Goal: Task Accomplishment & Management: Use online tool/utility

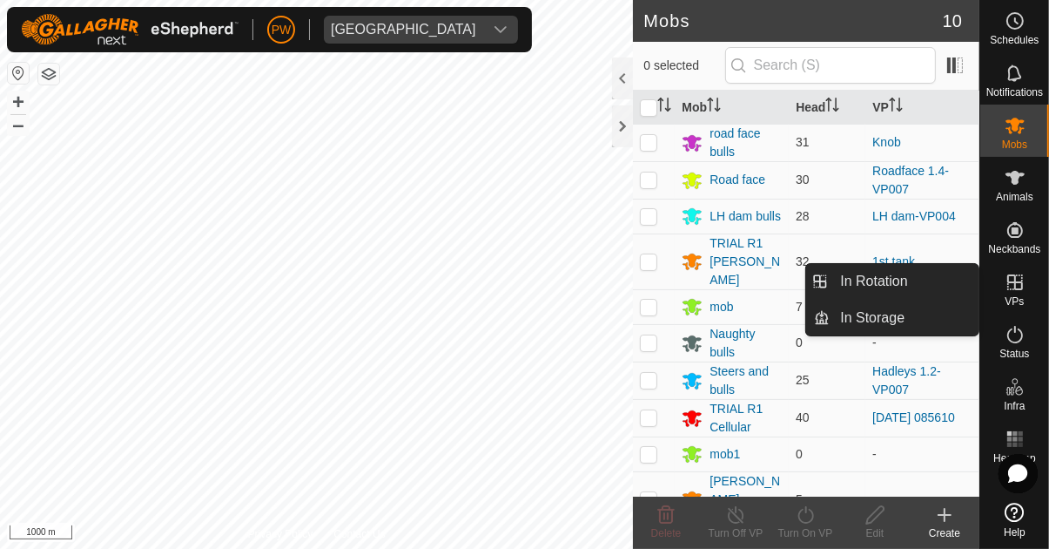
click at [655, 289] on icon at bounding box center [1015, 282] width 21 height 21
click at [655, 284] on span "In Rotation" at bounding box center [873, 281] width 67 height 21
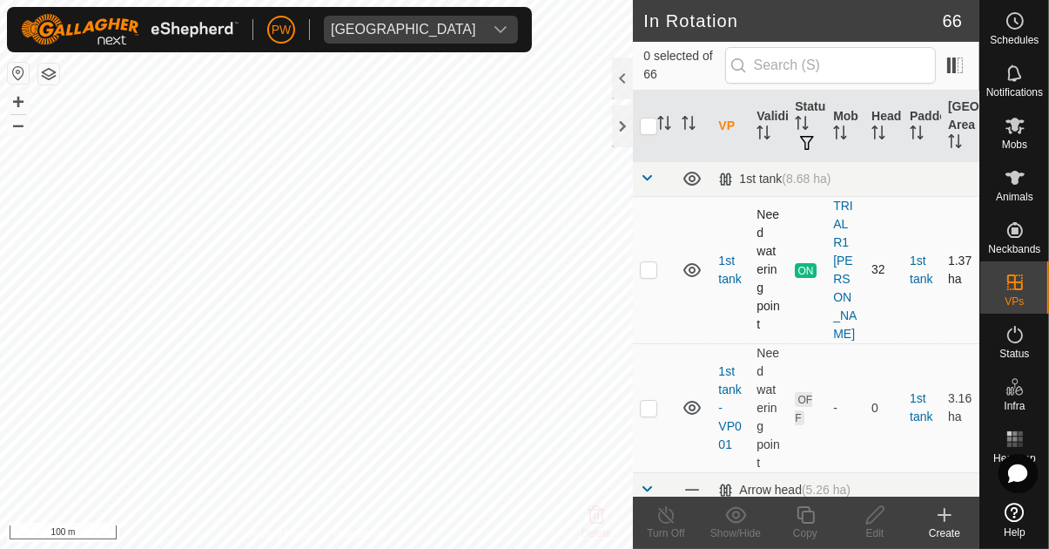
click at [645, 264] on p-checkbox at bounding box center [648, 269] width 17 height 14
checkbox input "true"
click at [655, 516] on copy-svg-icon at bounding box center [806, 514] width 70 height 21
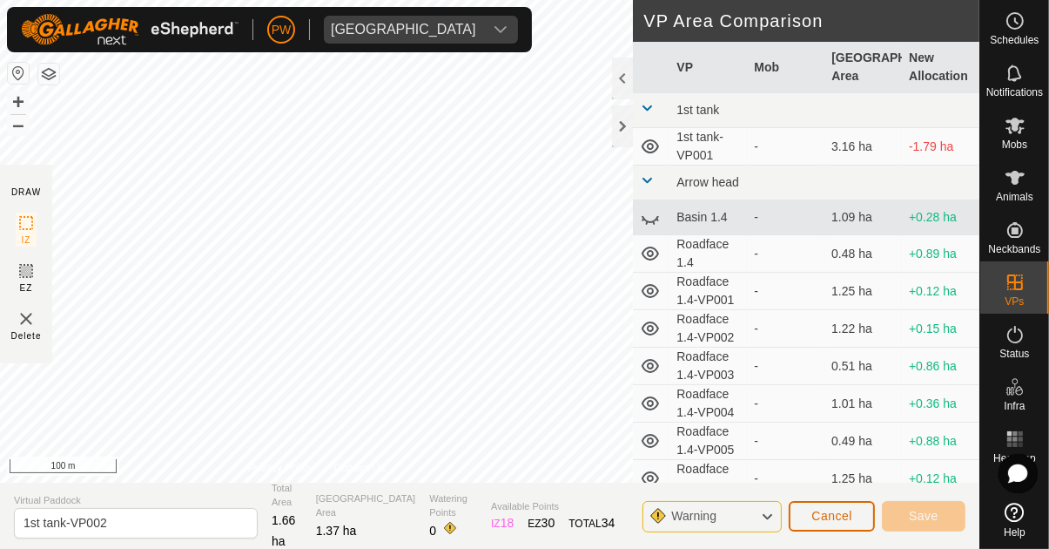
click at [655, 516] on span "Cancel" at bounding box center [832, 516] width 41 height 14
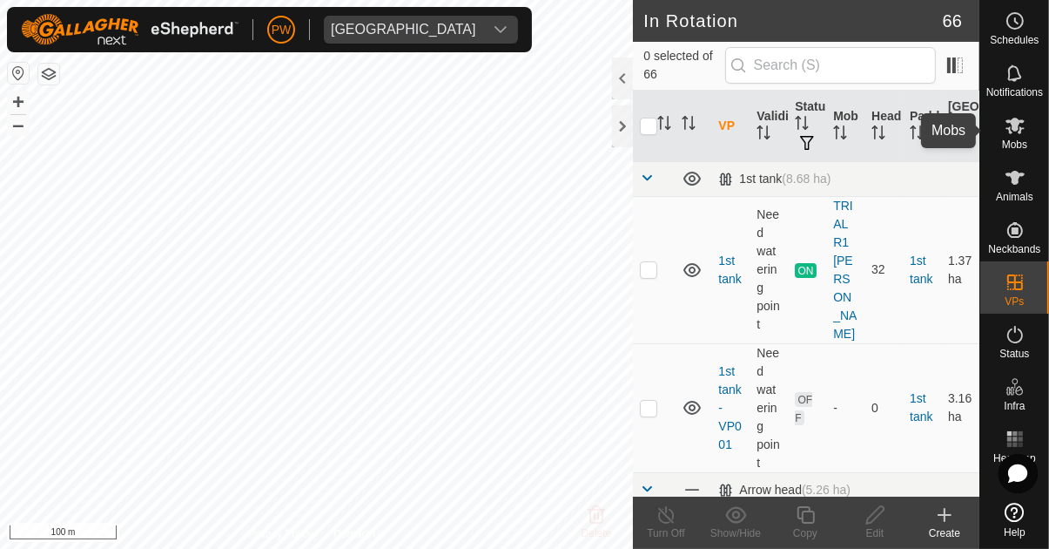
click at [655, 140] on span "Mobs" at bounding box center [1014, 144] width 25 height 10
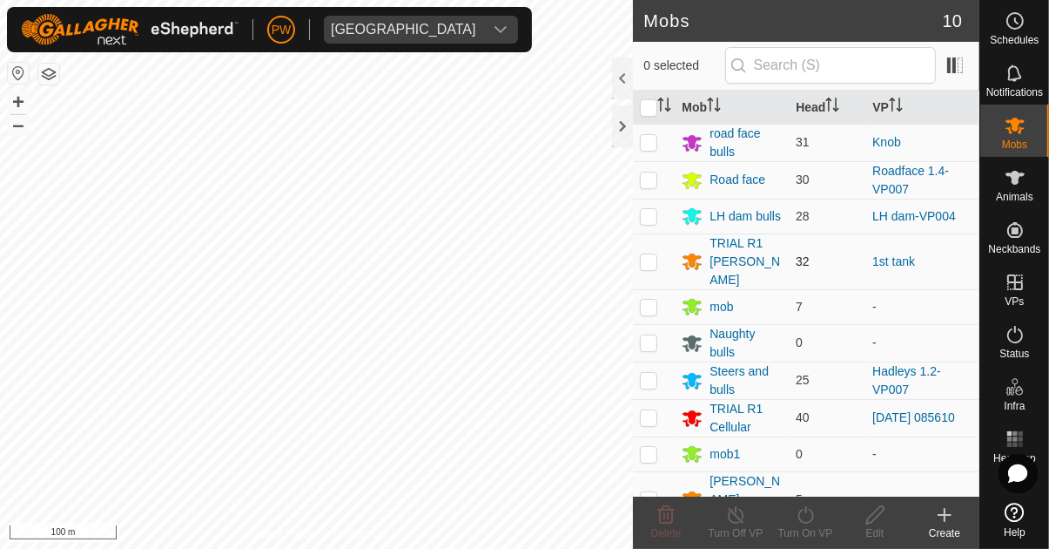
click at [649, 255] on p-checkbox at bounding box center [648, 261] width 17 height 14
checkbox input "true"
click at [655, 523] on icon at bounding box center [806, 514] width 22 height 21
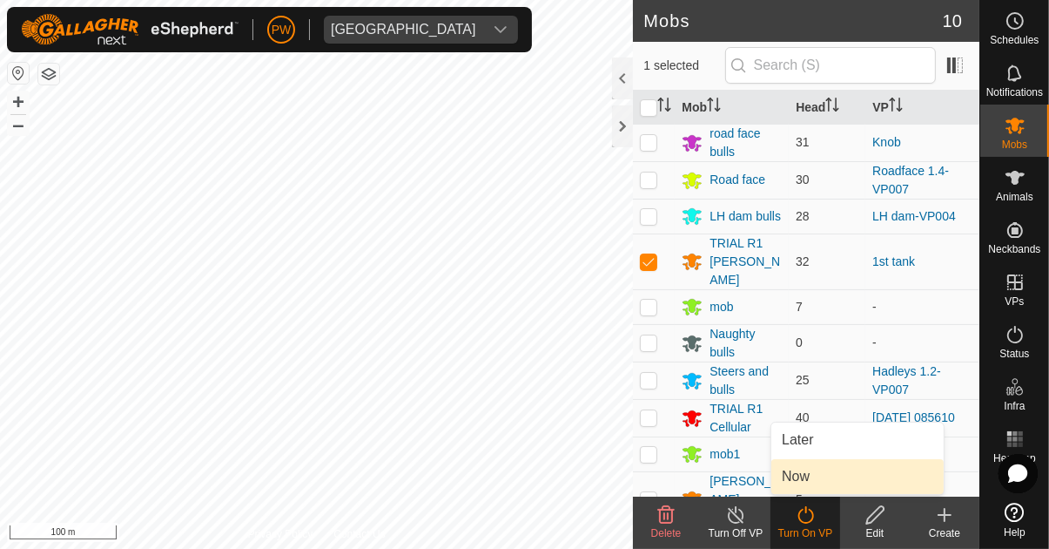
click at [655, 478] on link "Now" at bounding box center [858, 476] width 172 height 35
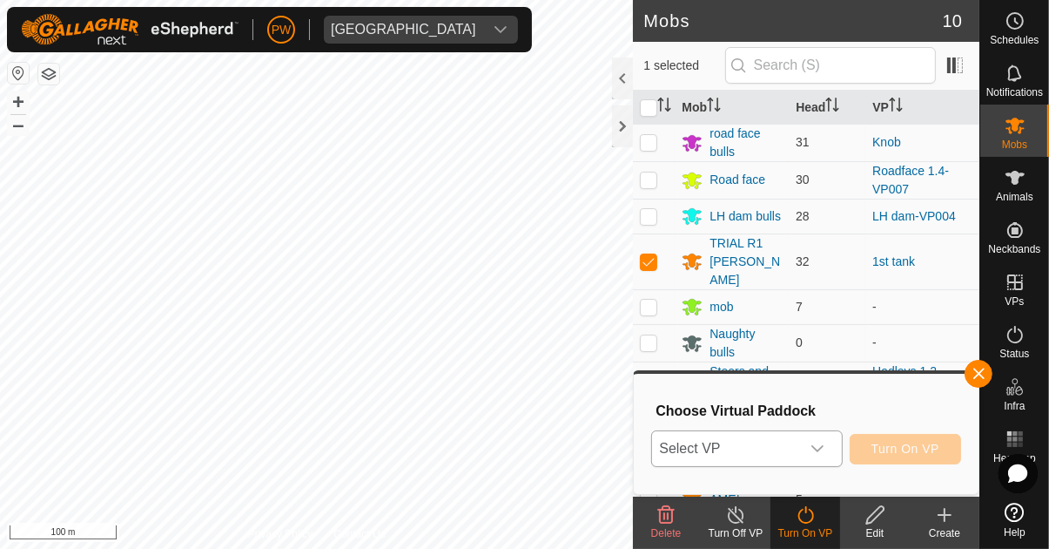
click at [655, 448] on icon "dropdown trigger" at bounding box center [818, 449] width 14 height 14
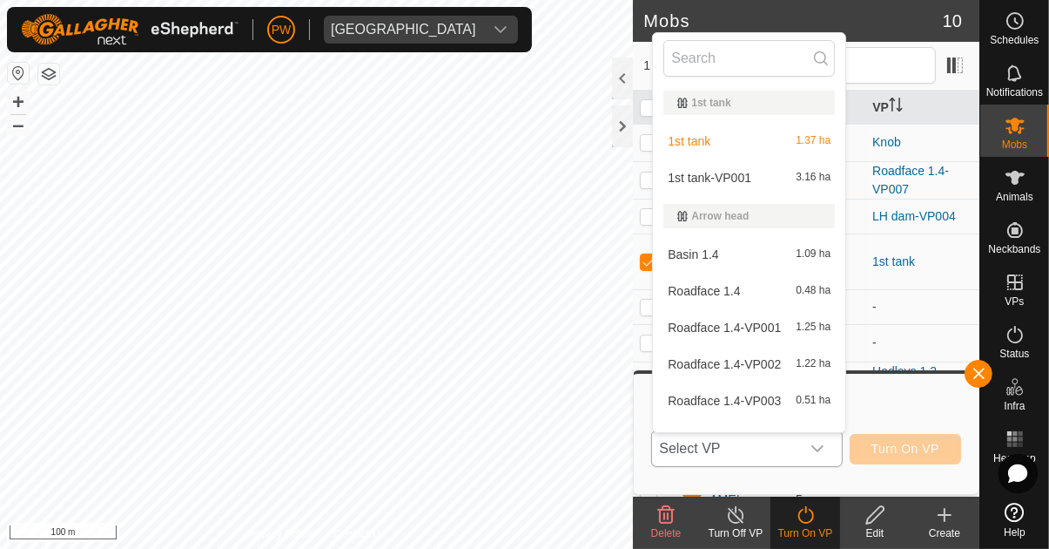
scroll to position [22, 0]
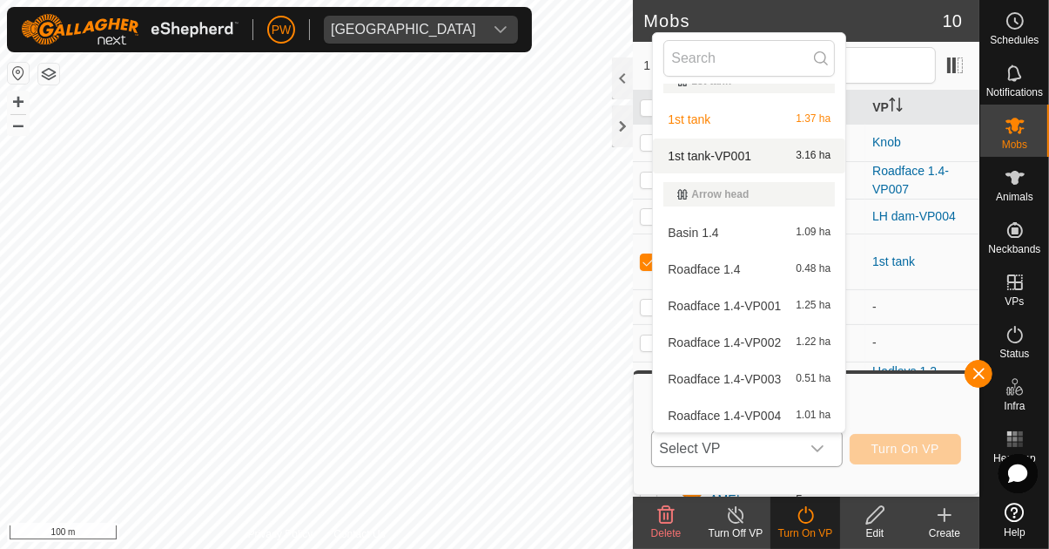
click at [655, 152] on span "1st tank-VP001" at bounding box center [710, 156] width 84 height 12
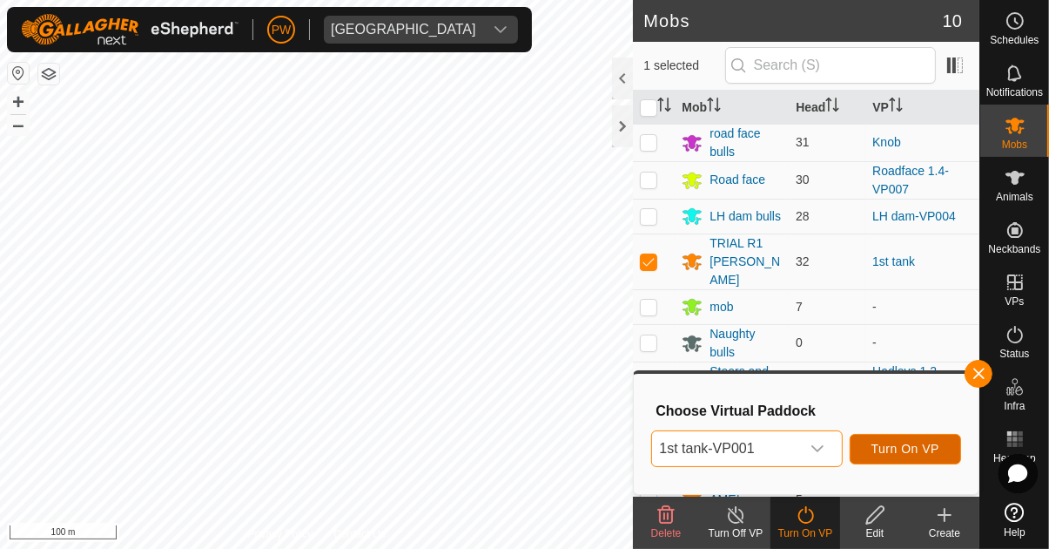
click at [655, 443] on span "Turn On VP" at bounding box center [906, 449] width 68 height 14
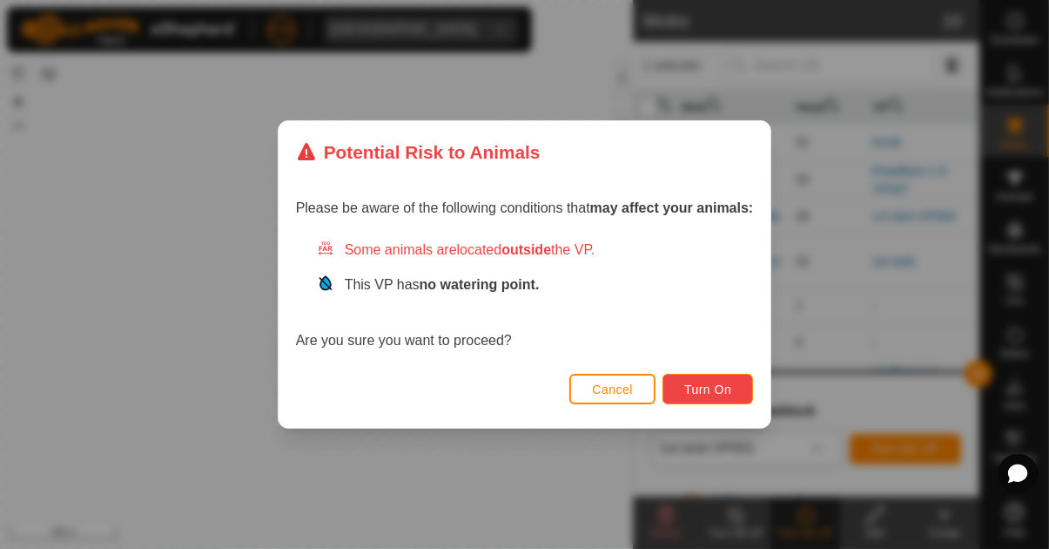
click at [655, 395] on span "Turn On" at bounding box center [708, 389] width 47 height 14
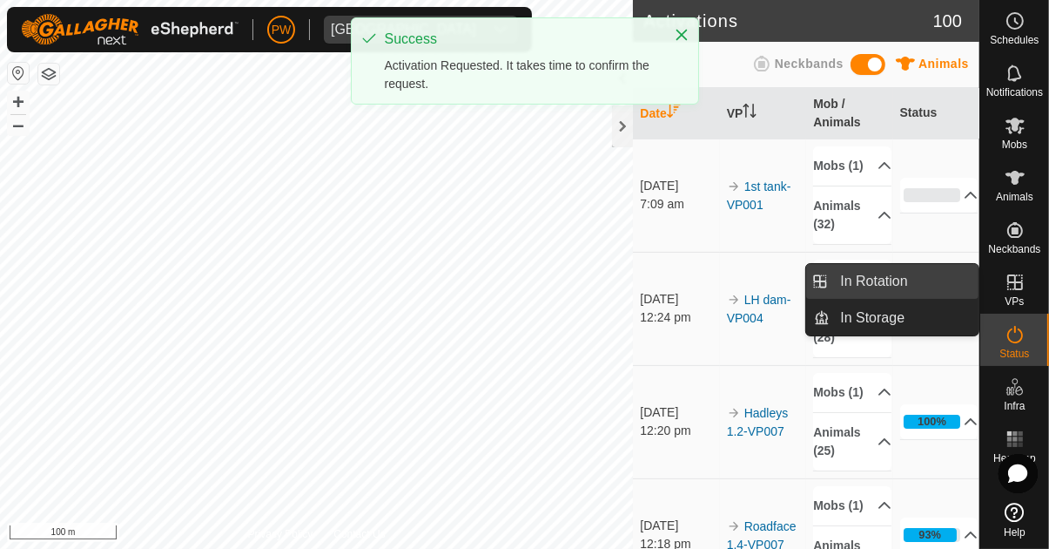
click at [655, 285] on link "In Rotation" at bounding box center [904, 281] width 149 height 35
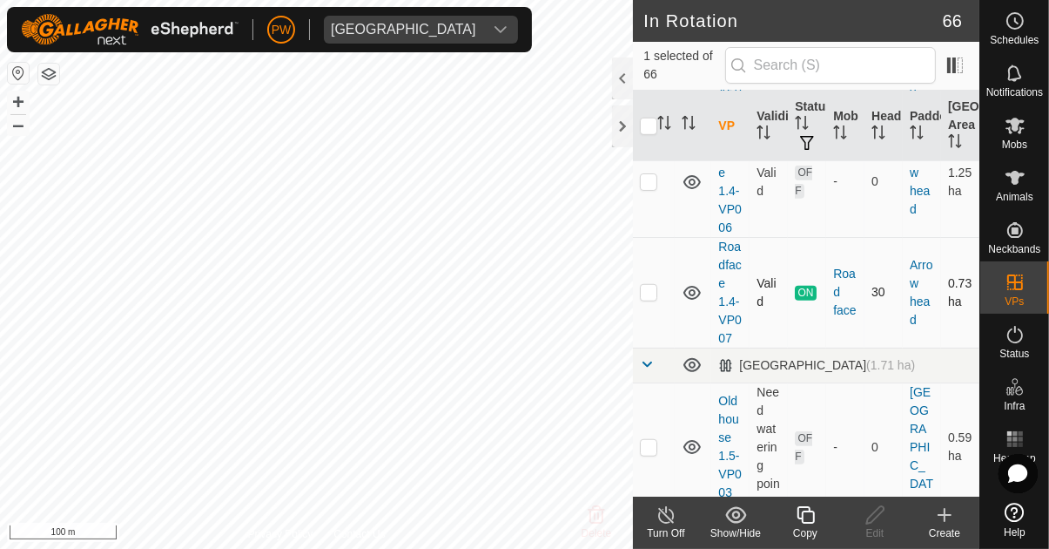
scroll to position [1106, 0]
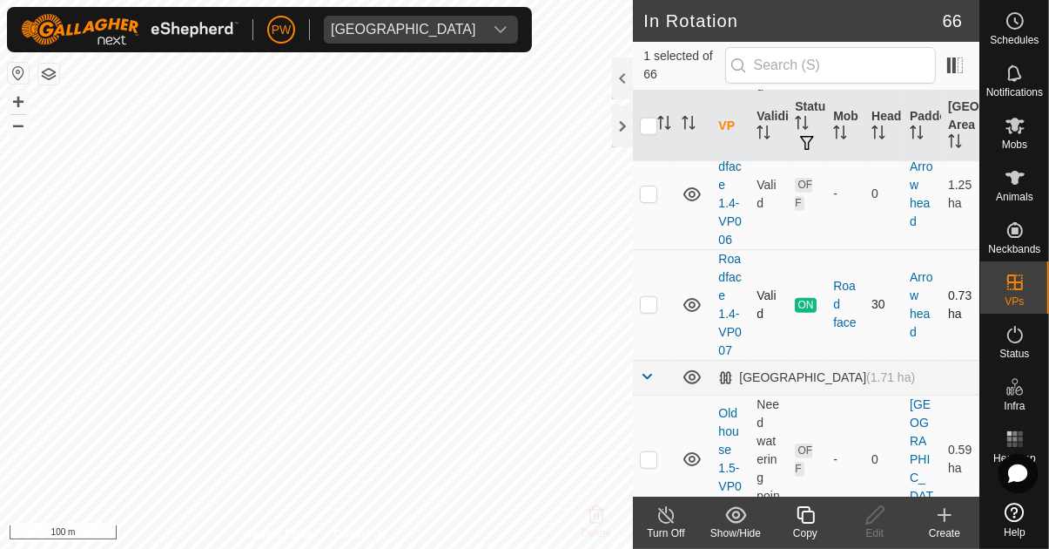
click at [651, 297] on p-checkbox at bounding box center [648, 304] width 17 height 14
checkbox input "true"
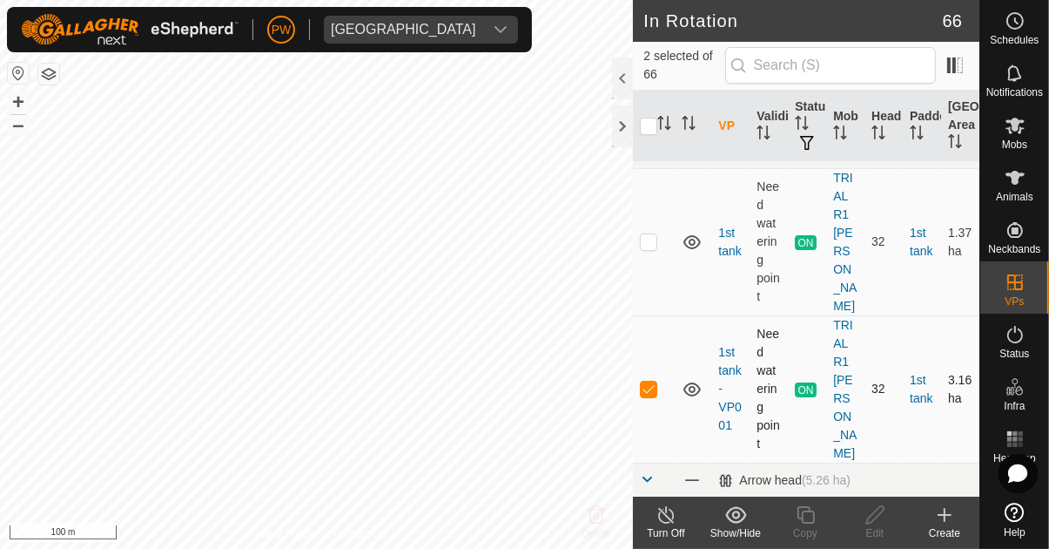
scroll to position [0, 0]
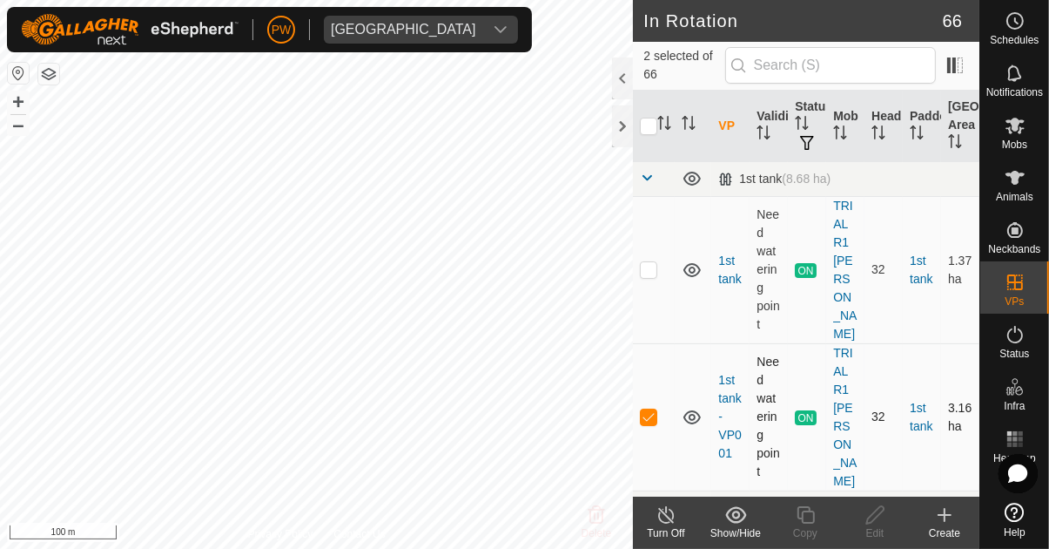
click at [653, 409] on p-checkbox at bounding box center [648, 416] width 17 height 14
checkbox input "false"
click at [655, 515] on icon at bounding box center [805, 514] width 17 height 17
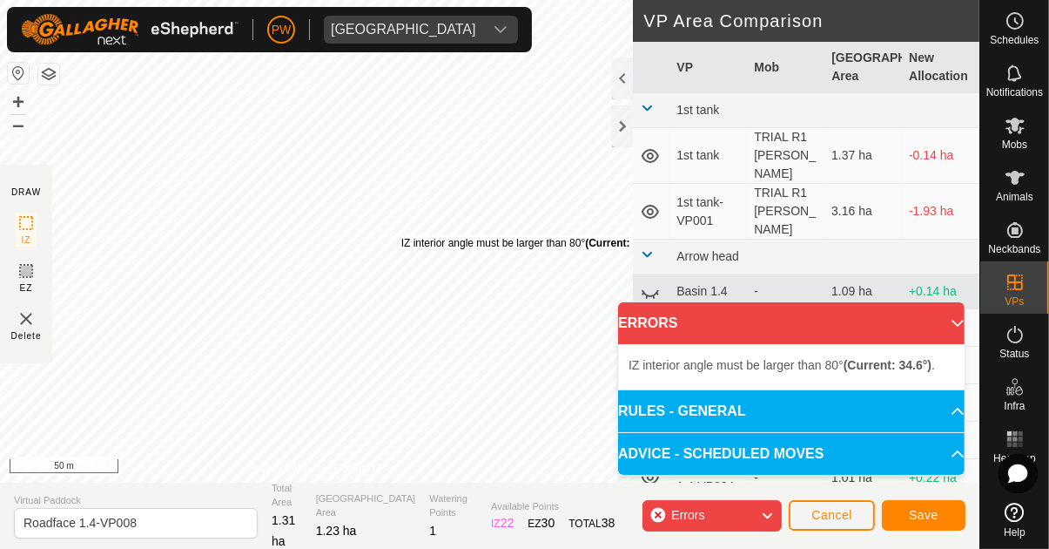
click at [401, 235] on div "IZ interior angle must be larger than 80° (Current: 34.6°) ." at bounding box center [532, 243] width 263 height 16
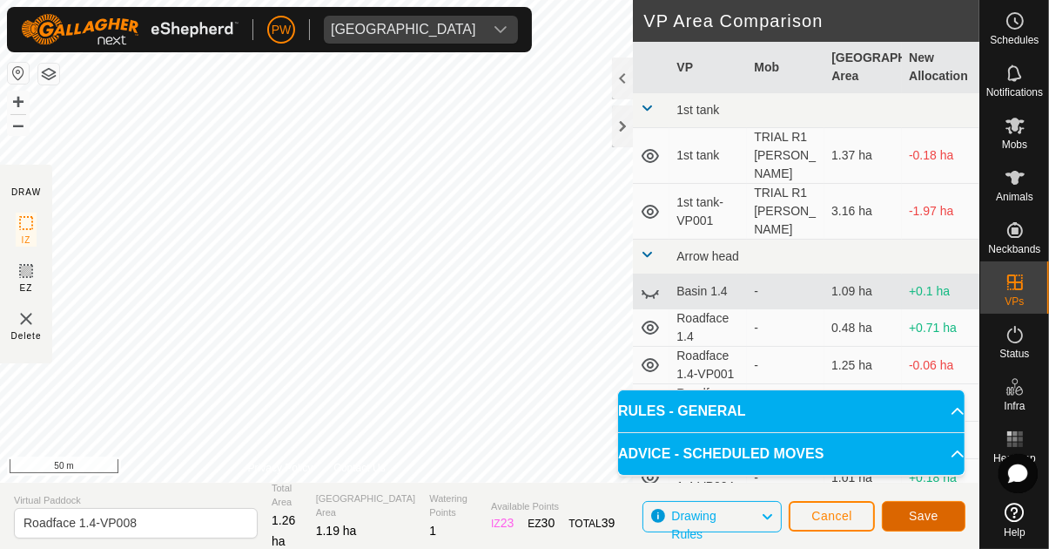
click at [655, 514] on span "Save" at bounding box center [924, 516] width 30 height 14
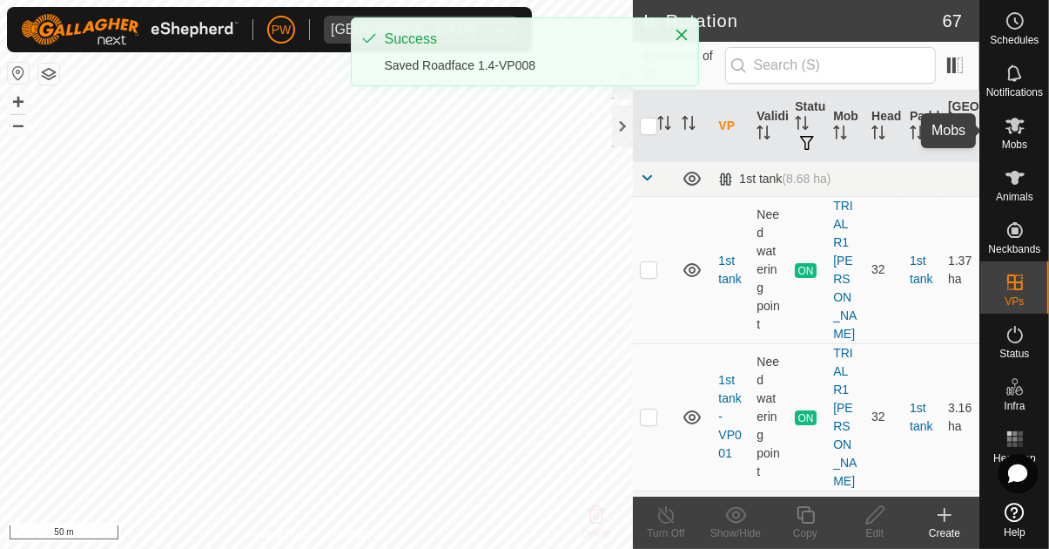
click at [655, 132] on icon at bounding box center [1015, 125] width 21 height 21
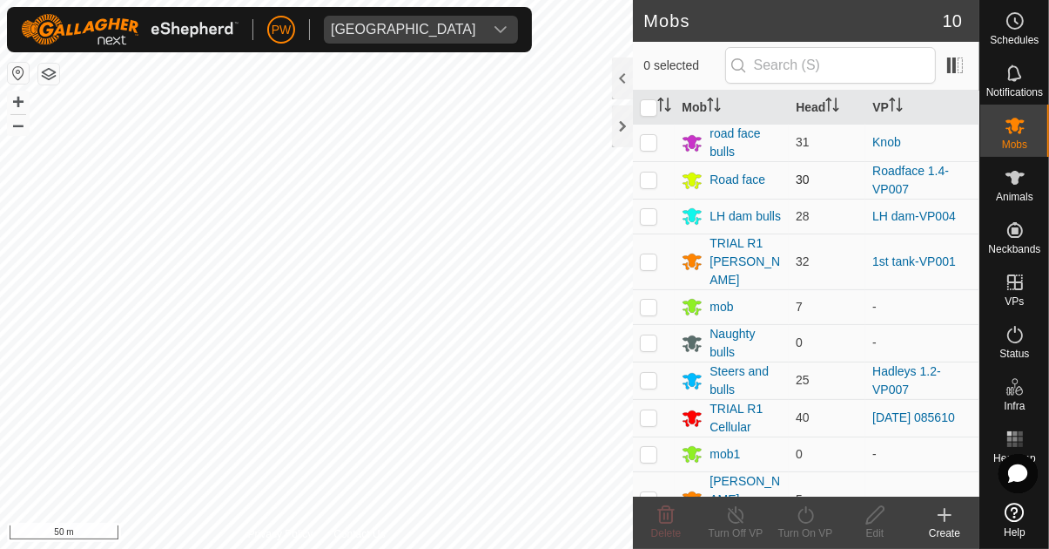
click at [651, 180] on p-checkbox at bounding box center [648, 179] width 17 height 14
checkbox input "true"
click at [655, 523] on icon at bounding box center [806, 514] width 22 height 21
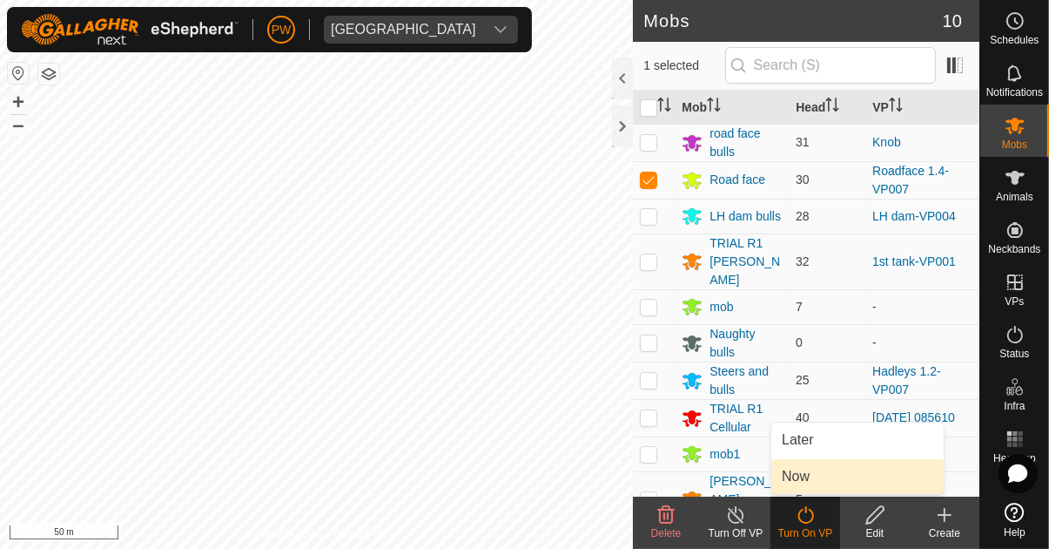
click at [655, 488] on link "Now" at bounding box center [858, 476] width 172 height 35
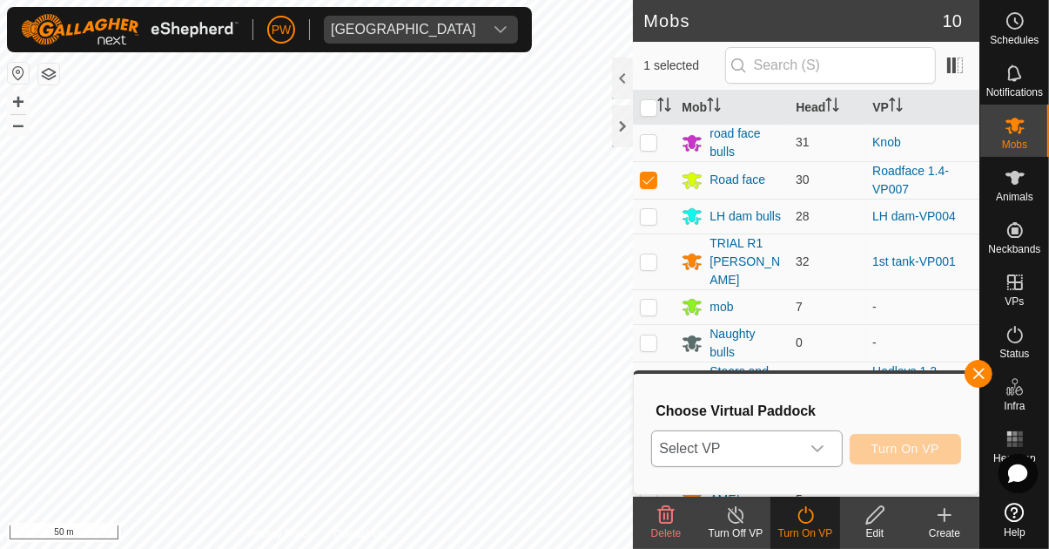
click at [655, 452] on icon "dropdown trigger" at bounding box center [818, 449] width 14 height 14
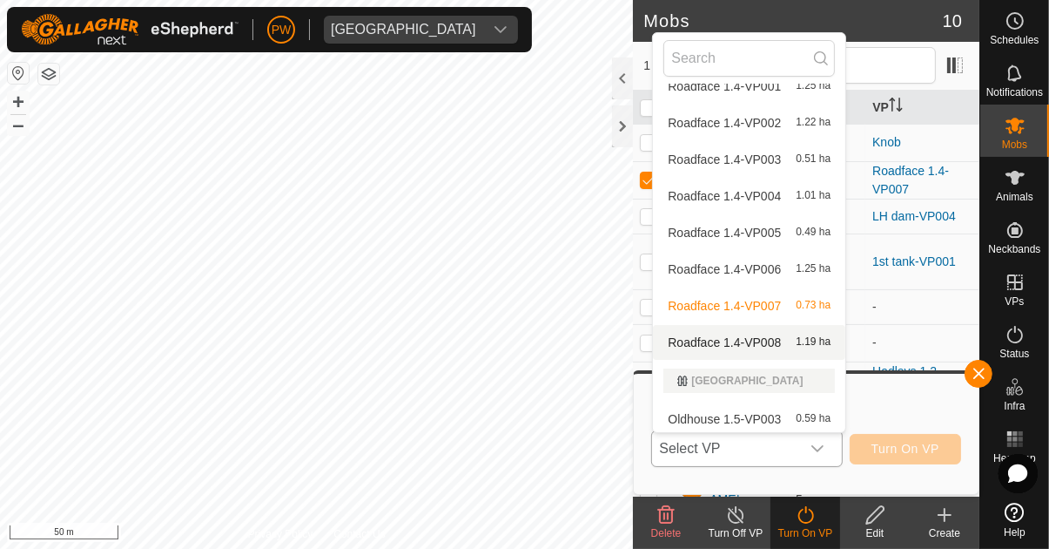
scroll to position [243, 0]
click at [655, 337] on div "Roadface 1.4-VP008 1.19 ha" at bounding box center [750, 340] width 172 height 21
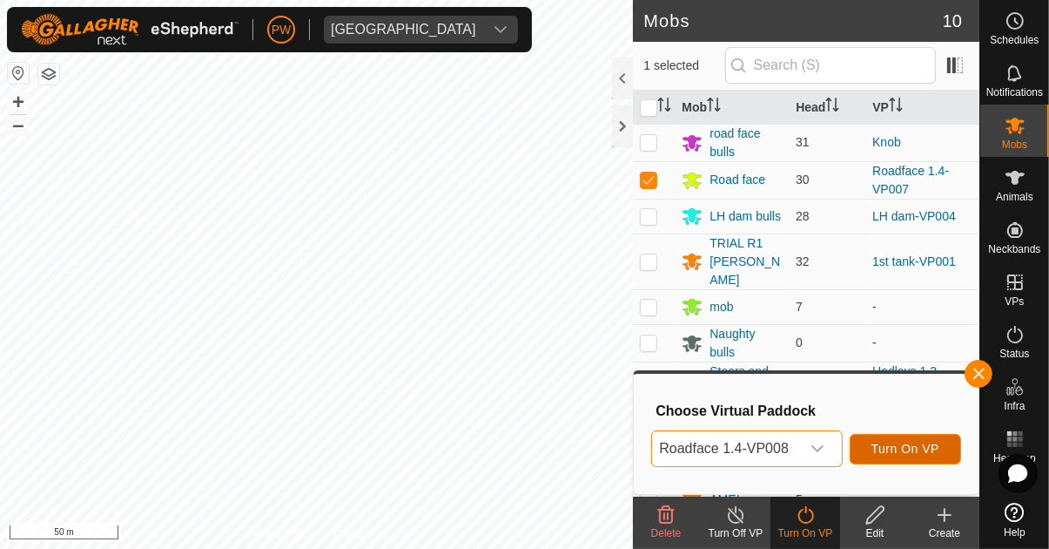
click at [655, 450] on span "Turn On VP" at bounding box center [906, 449] width 68 height 14
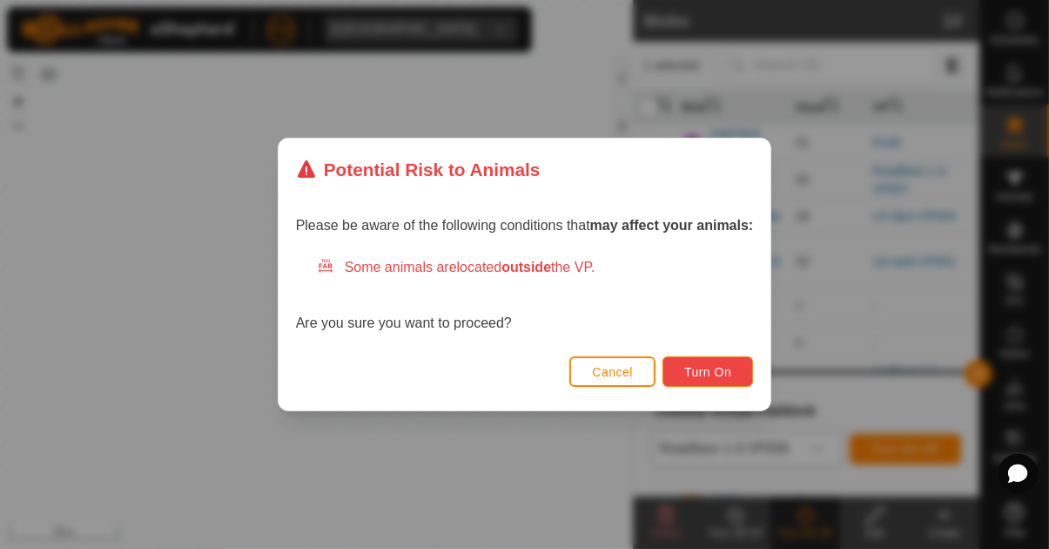
click at [655, 371] on span "Turn On" at bounding box center [708, 372] width 47 height 14
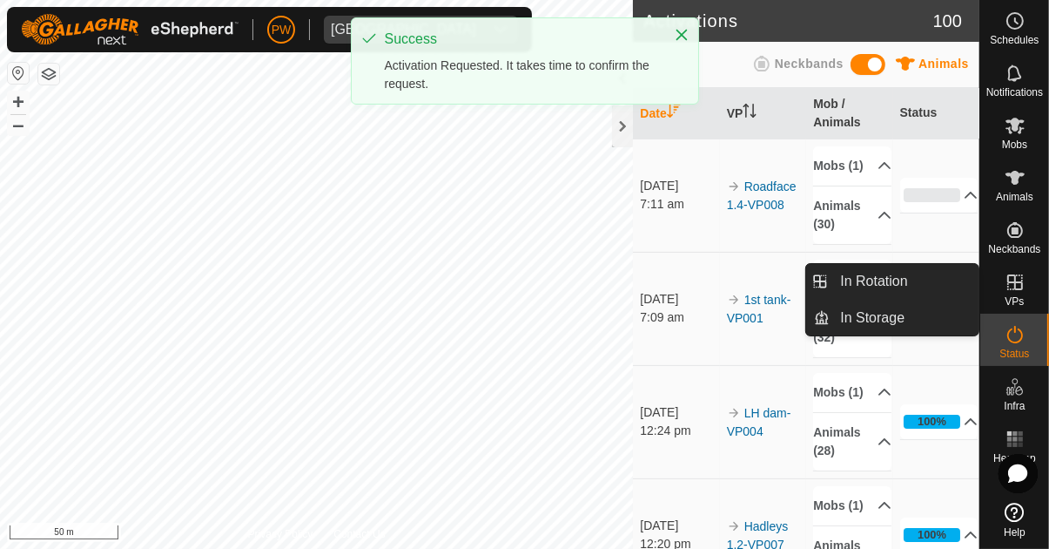
click at [655, 291] on icon at bounding box center [1015, 282] width 21 height 21
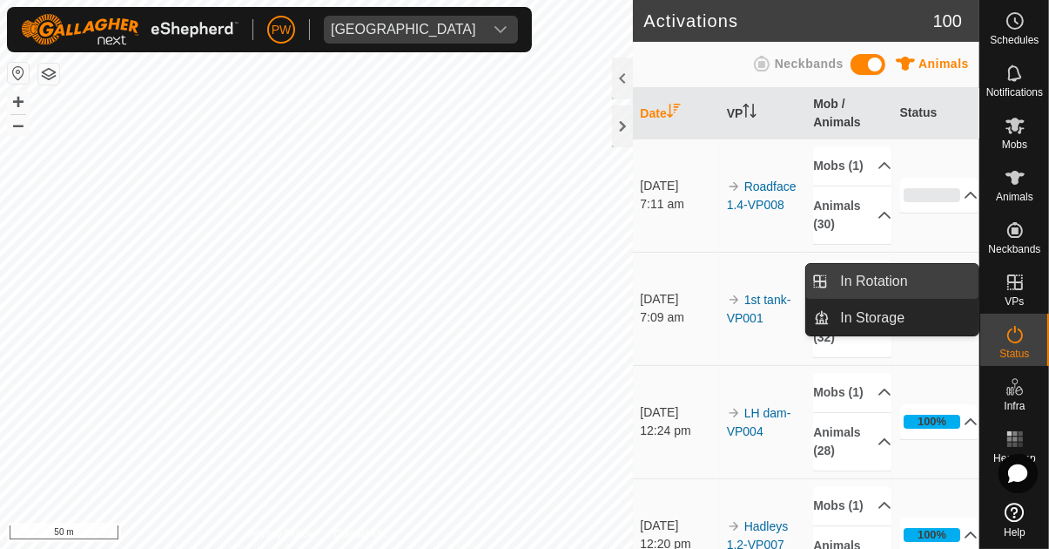
click at [655, 282] on link "In Rotation" at bounding box center [904, 281] width 149 height 35
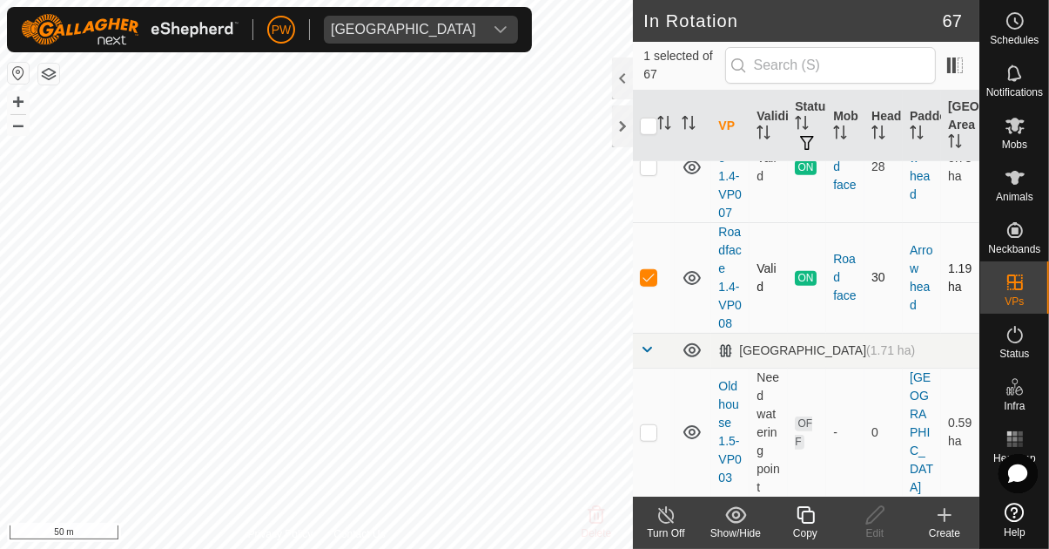
scroll to position [1245, 0]
click at [648, 269] on p-checkbox at bounding box center [648, 276] width 17 height 14
checkbox input "false"
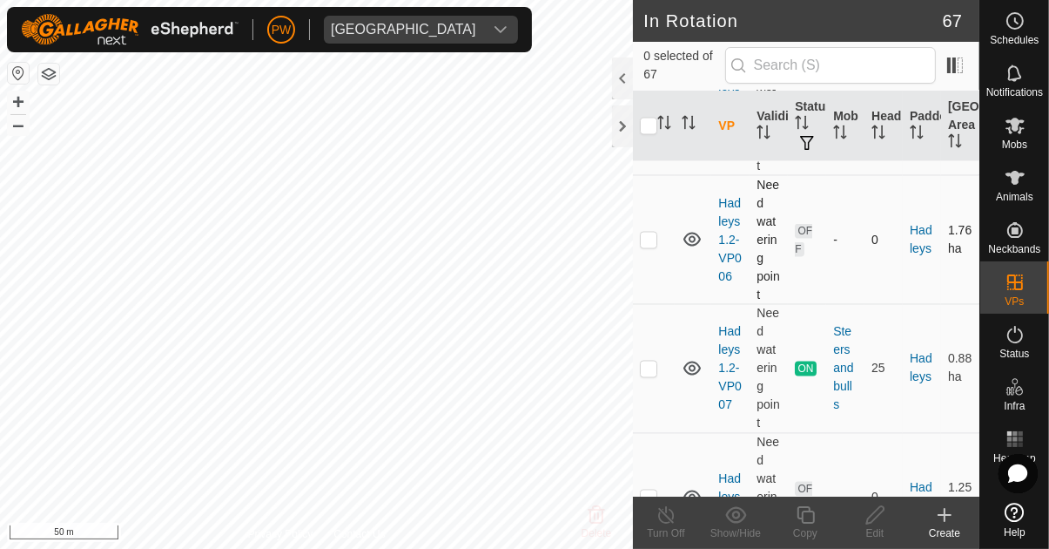
scroll to position [2761, 0]
click at [653, 361] on p-checkbox at bounding box center [648, 368] width 17 height 14
checkbox input "true"
click at [655, 518] on icon at bounding box center [805, 514] width 17 height 17
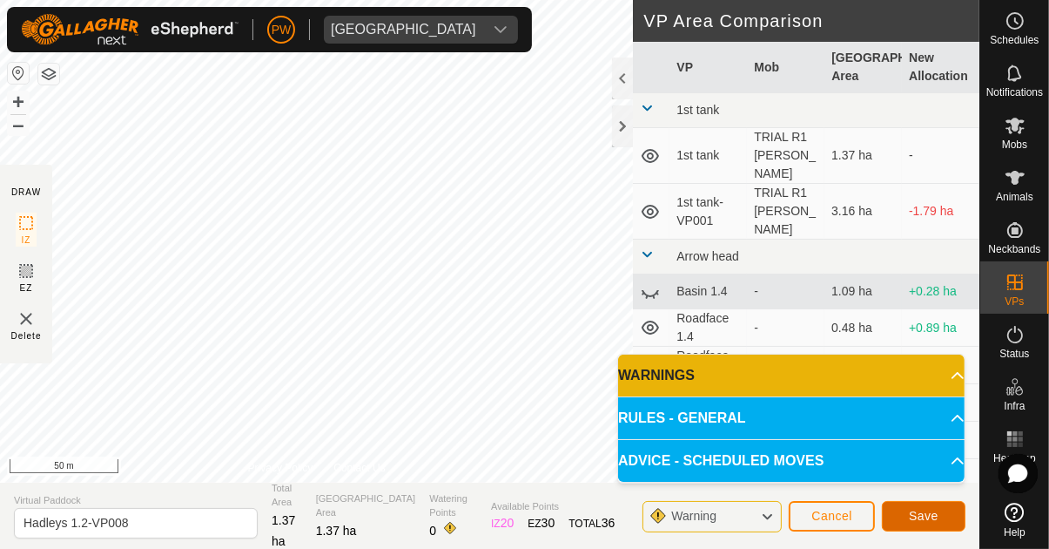
click at [655, 512] on span "Save" at bounding box center [924, 516] width 30 height 14
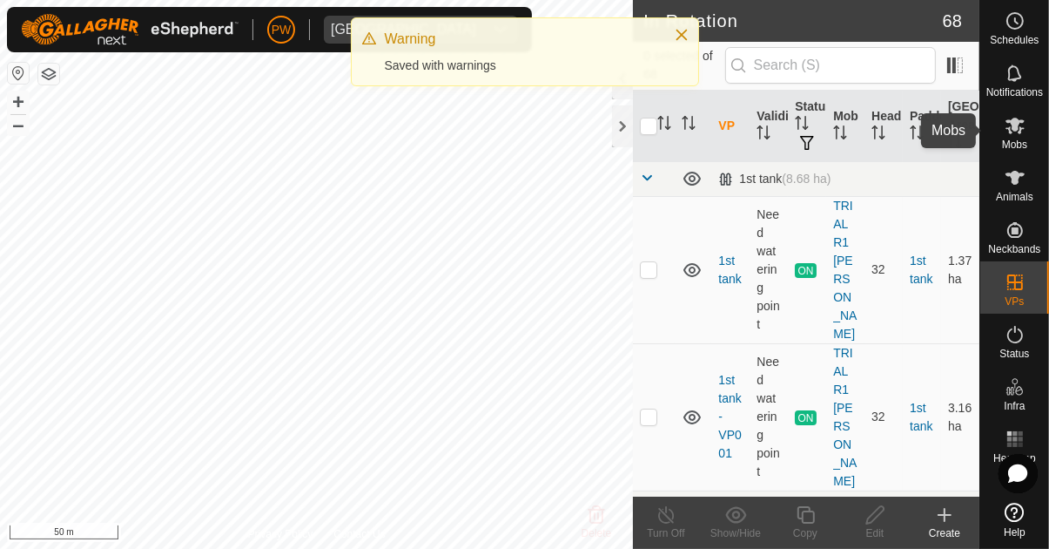
click at [655, 132] on icon at bounding box center [1015, 126] width 19 height 17
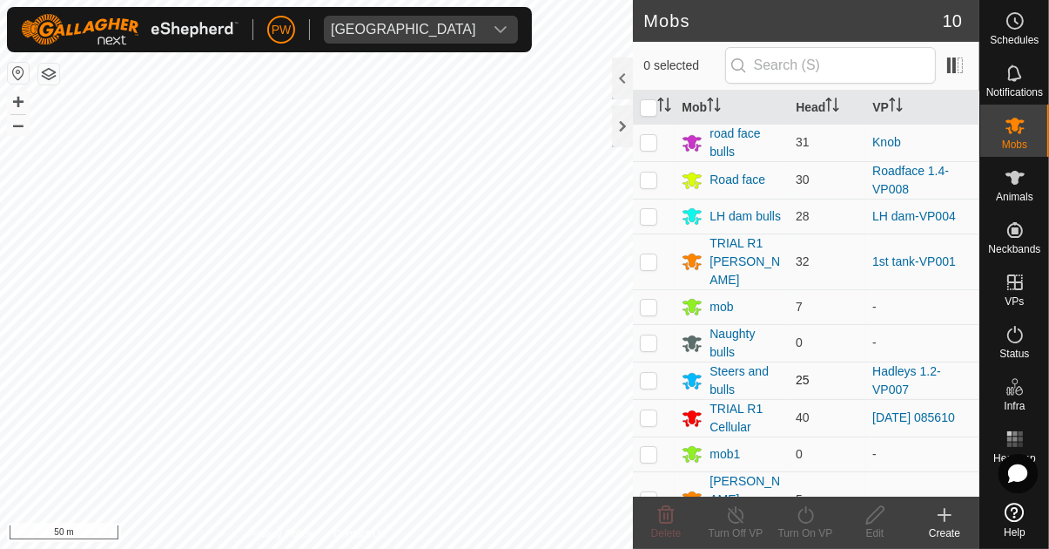
click at [653, 373] on p-checkbox at bounding box center [648, 380] width 17 height 14
checkbox input "true"
click at [655, 523] on icon at bounding box center [806, 514] width 16 height 17
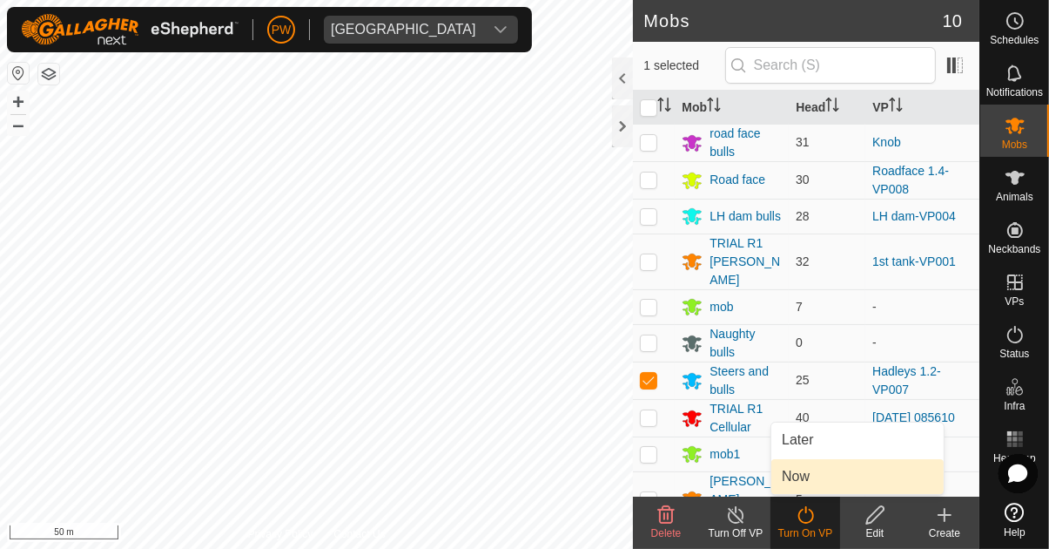
click at [655, 479] on span "Now" at bounding box center [796, 476] width 28 height 21
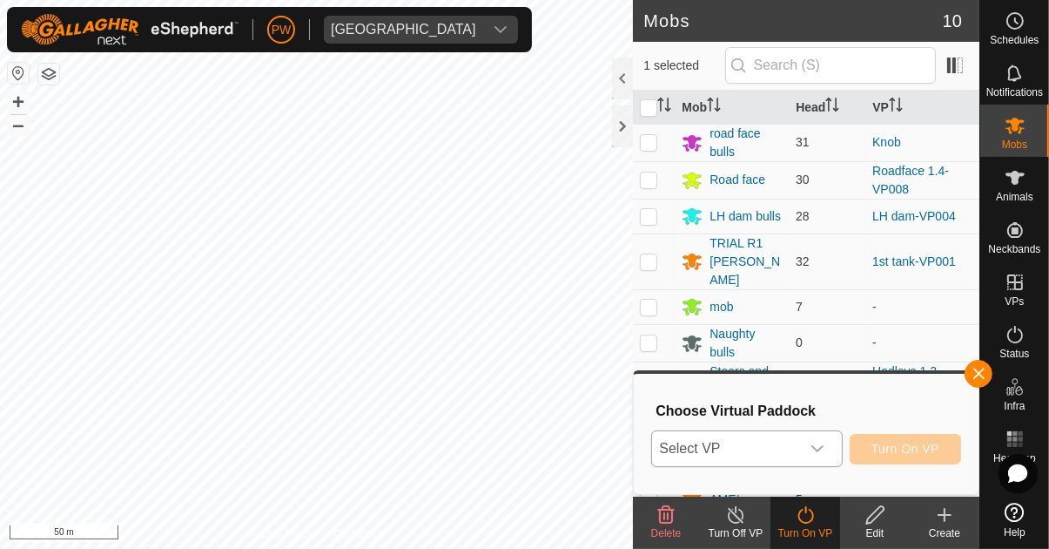
click at [655, 448] on icon "dropdown trigger" at bounding box center [818, 449] width 14 height 14
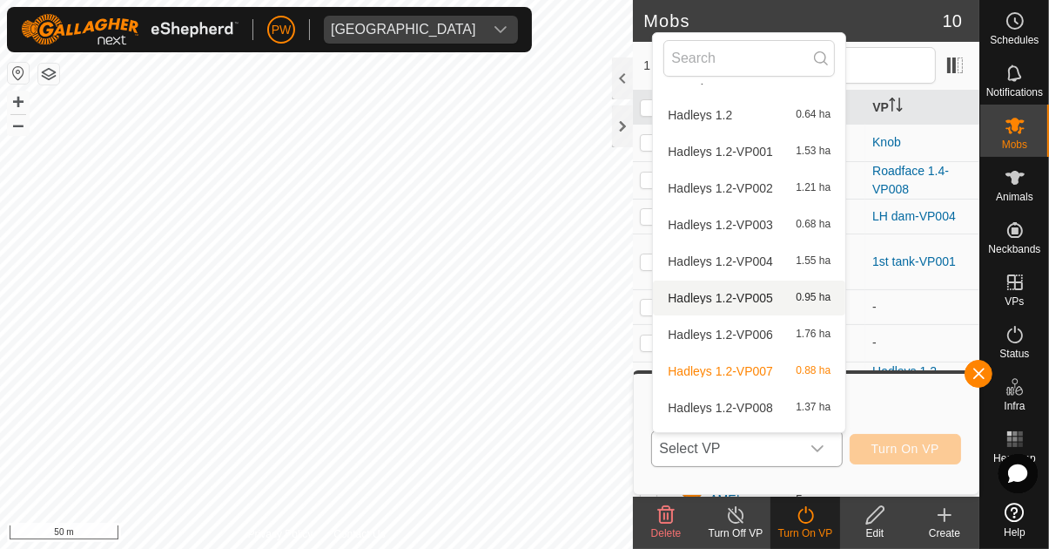
scroll to position [733, 0]
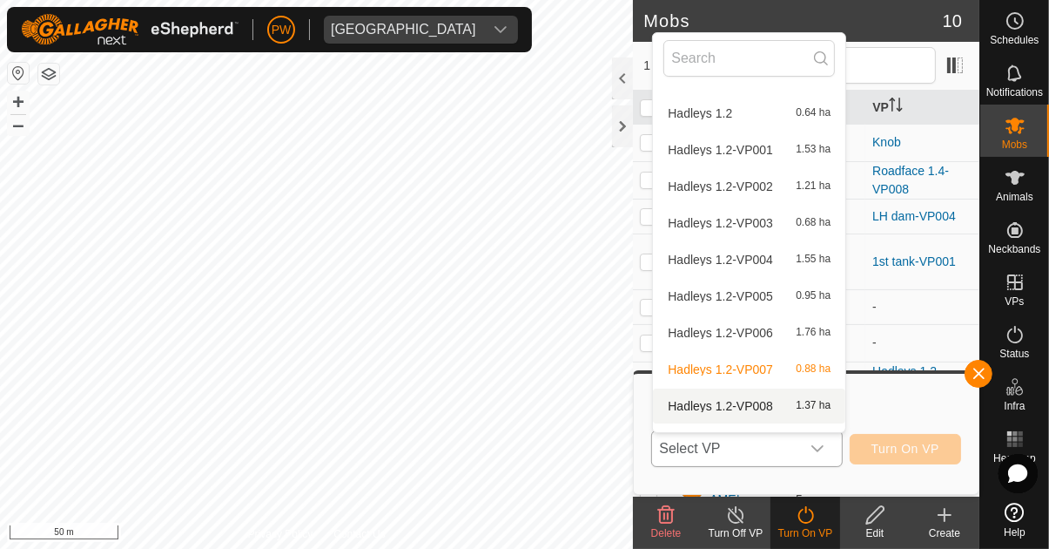
click at [655, 401] on span "Hadleys 1.2-VP008" at bounding box center [720, 406] width 105 height 12
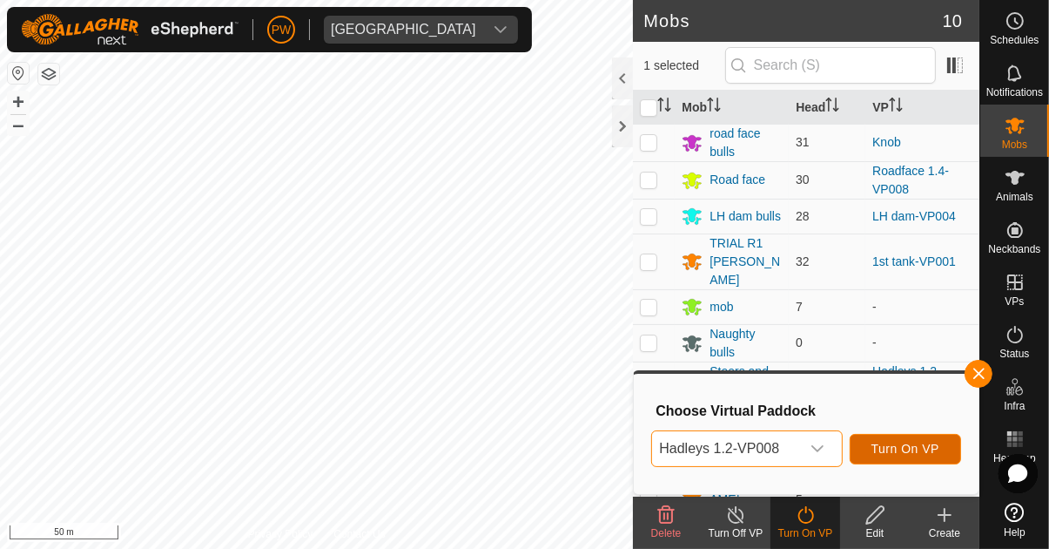
click at [655, 446] on span "Turn On VP" at bounding box center [906, 449] width 68 height 14
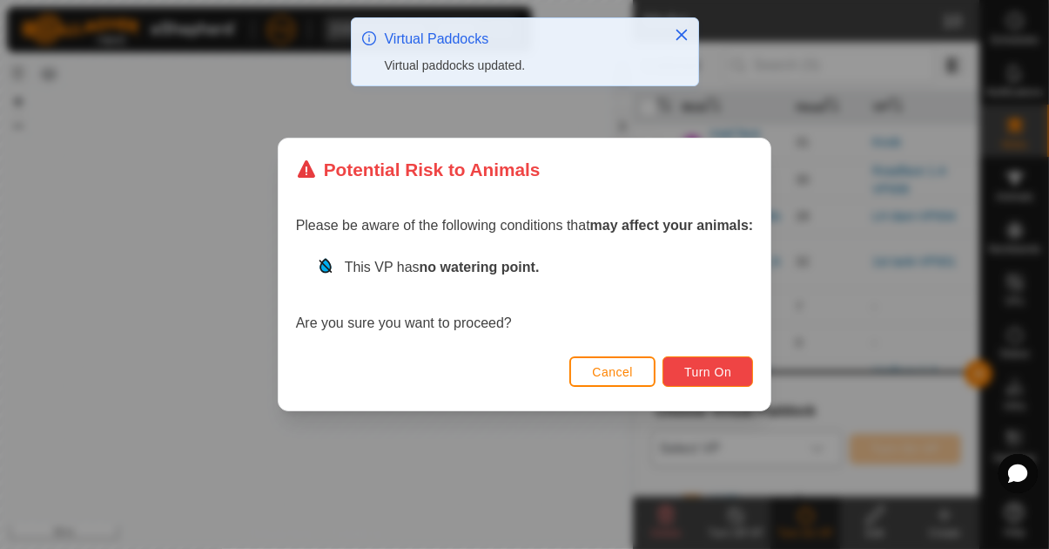
click at [655, 368] on span "Turn On" at bounding box center [708, 372] width 47 height 14
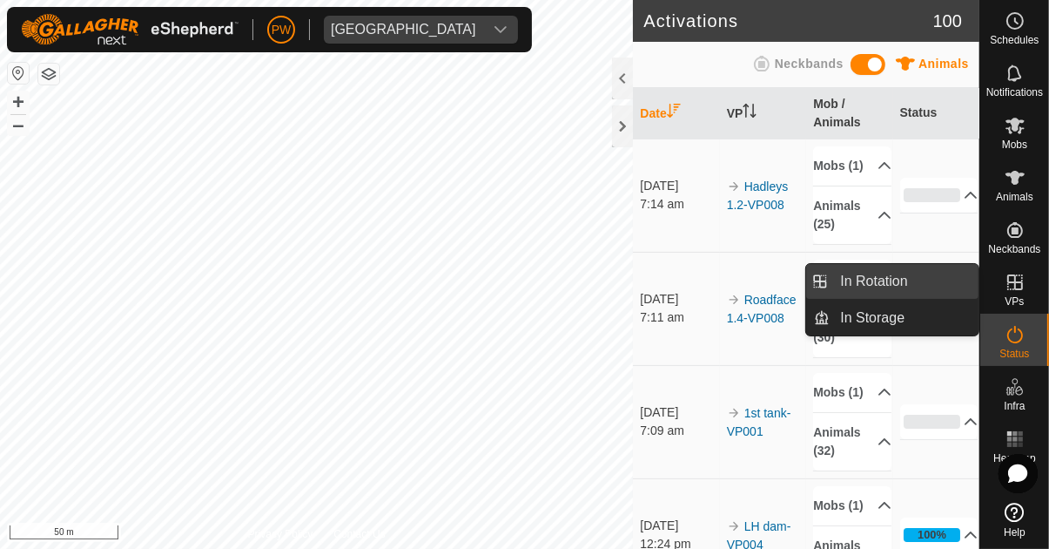
click at [655, 284] on link "In Rotation" at bounding box center [904, 281] width 149 height 35
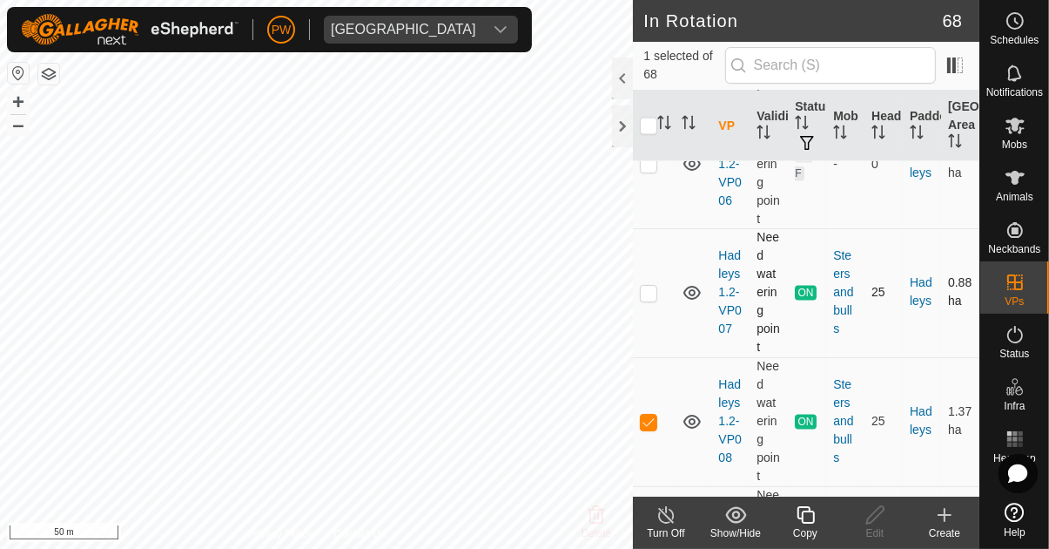
scroll to position [2847, 0]
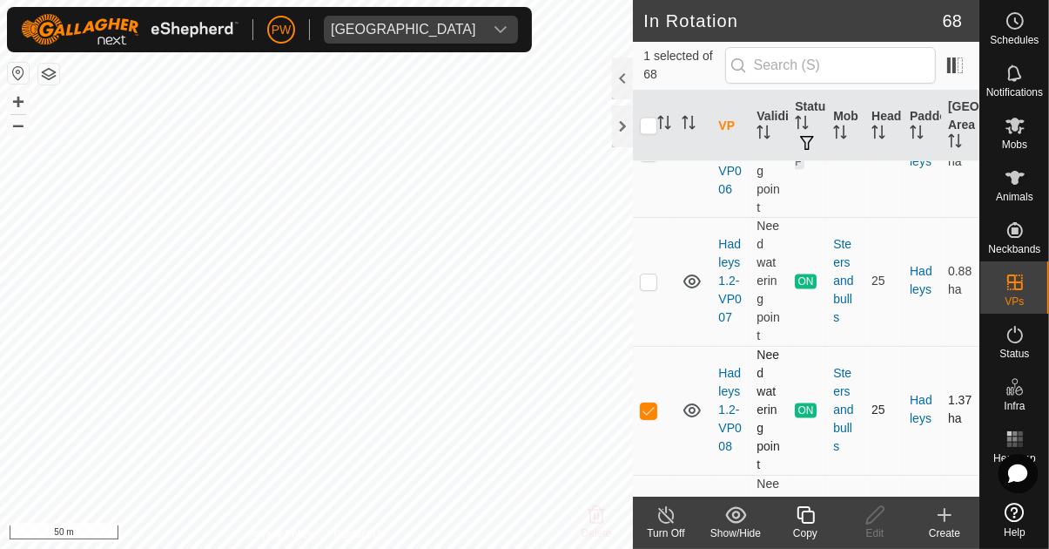
click at [645, 403] on p-checkbox at bounding box center [648, 410] width 17 height 14
checkbox input "false"
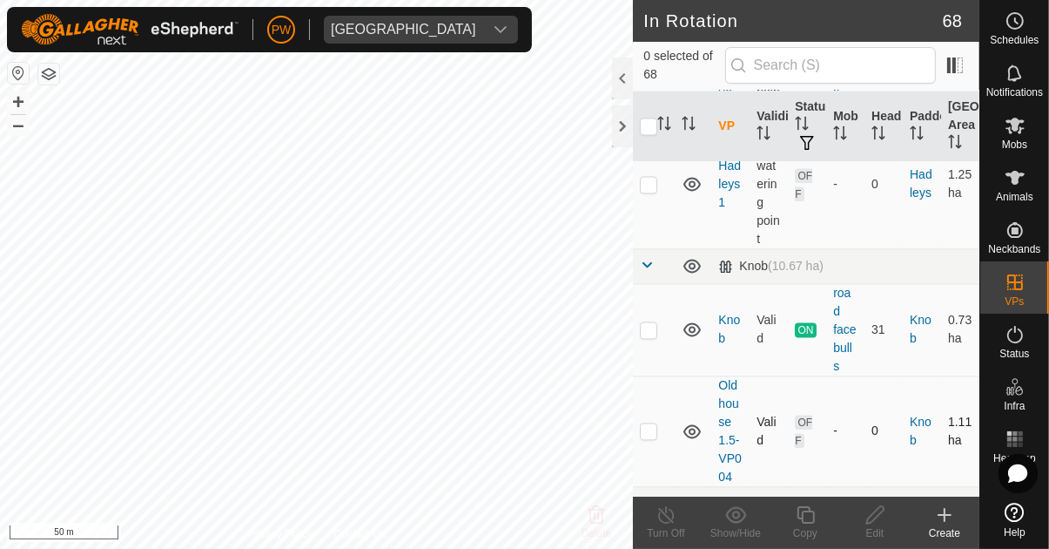
scroll to position [3219, 0]
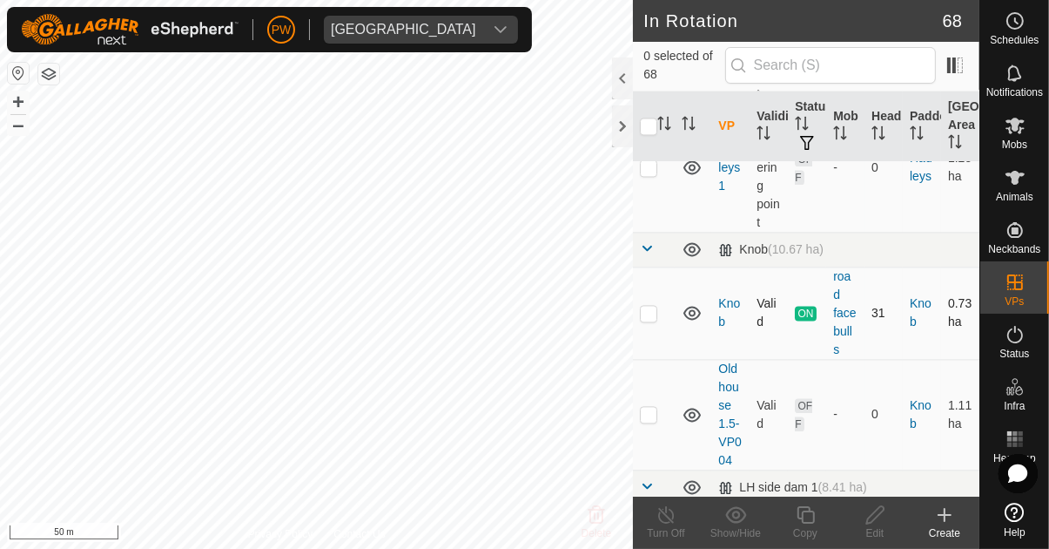
click at [644, 306] on p-checkbox at bounding box center [648, 313] width 17 height 14
checkbox input "true"
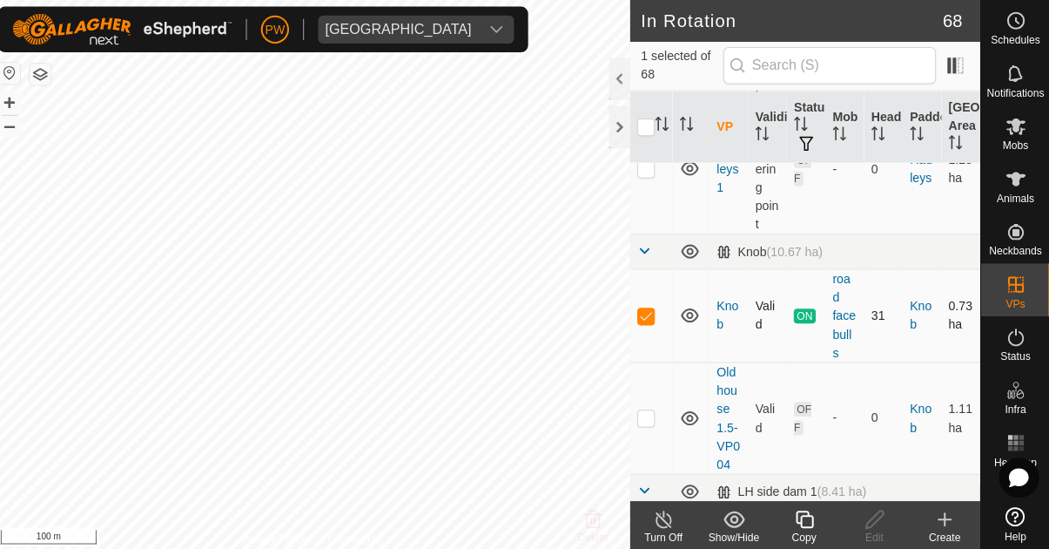
scroll to position [0, 0]
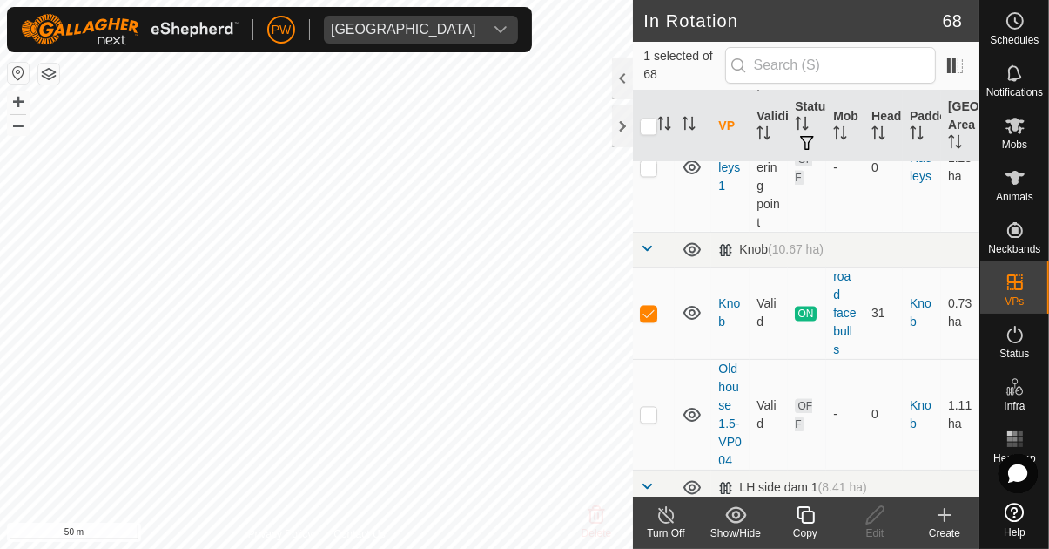
click at [655, 520] on icon at bounding box center [806, 514] width 22 height 21
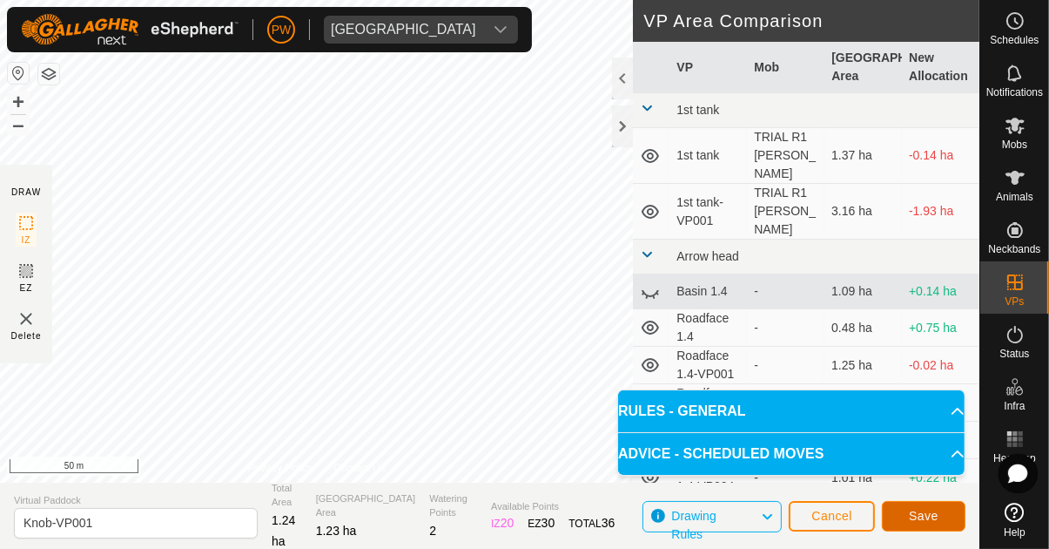
click at [655, 516] on button "Save" at bounding box center [924, 516] width 84 height 30
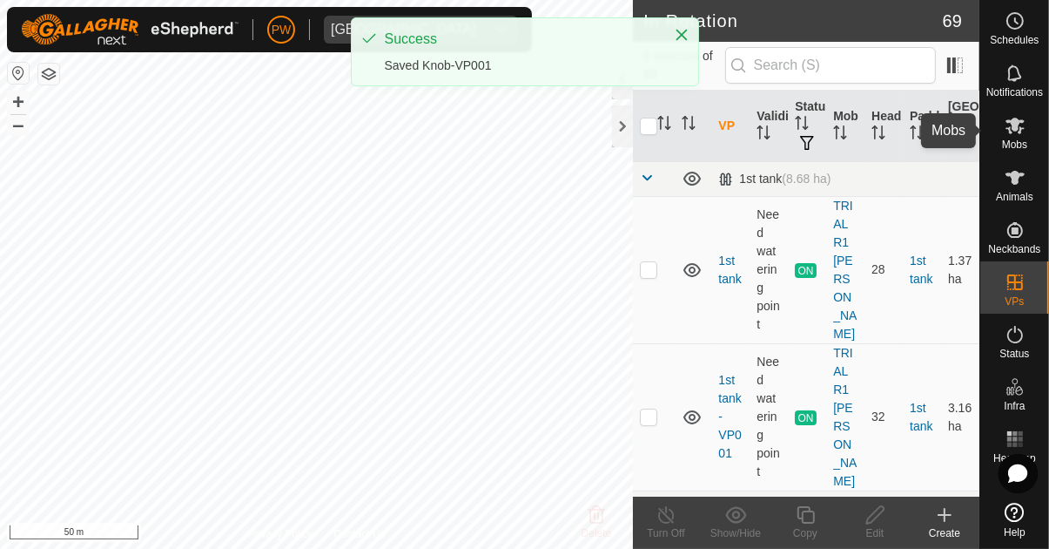
click at [655, 136] on es-mob-svg-icon at bounding box center [1015, 125] width 31 height 28
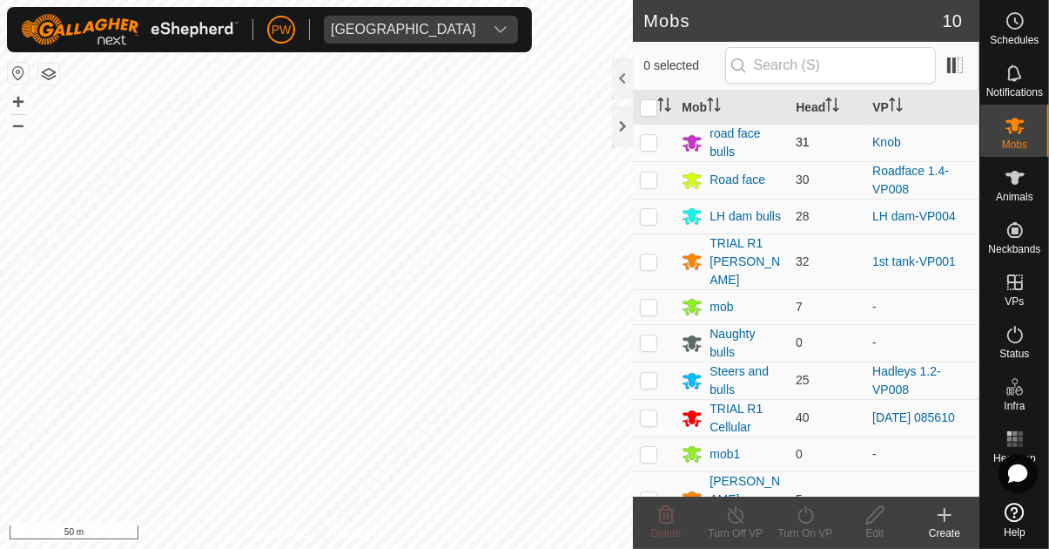
click at [652, 144] on p-checkbox at bounding box center [648, 142] width 17 height 14
checkbox input "true"
click at [655, 523] on icon at bounding box center [806, 514] width 16 height 17
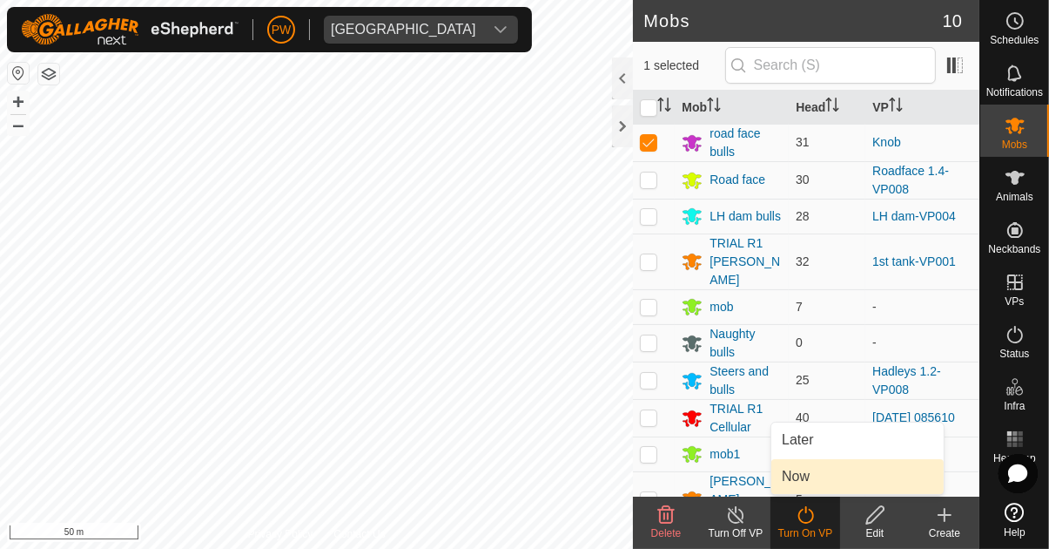
click at [655, 480] on span "Now" at bounding box center [796, 476] width 28 height 21
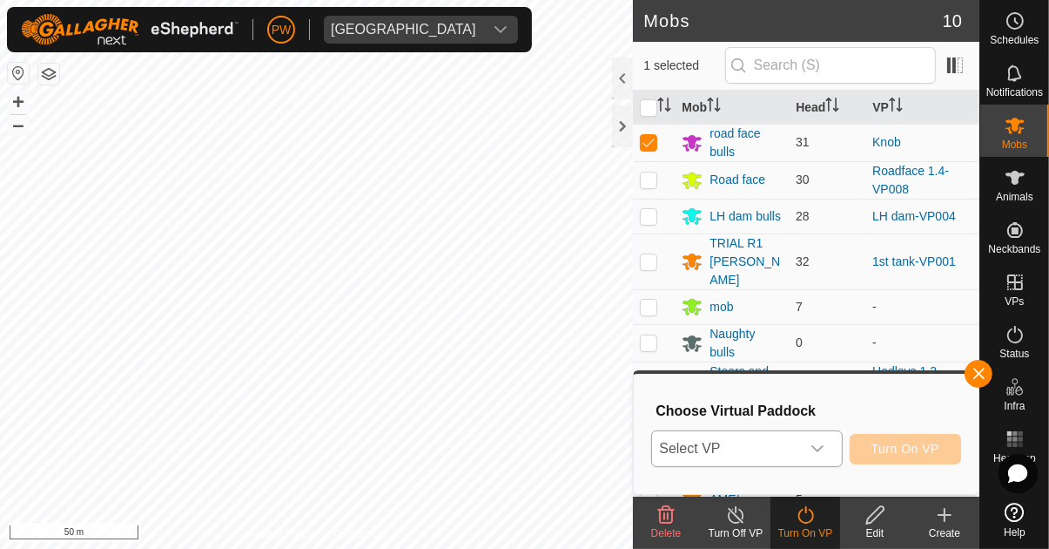
click at [655, 449] on icon "dropdown trigger" at bounding box center [818, 448] width 12 height 7
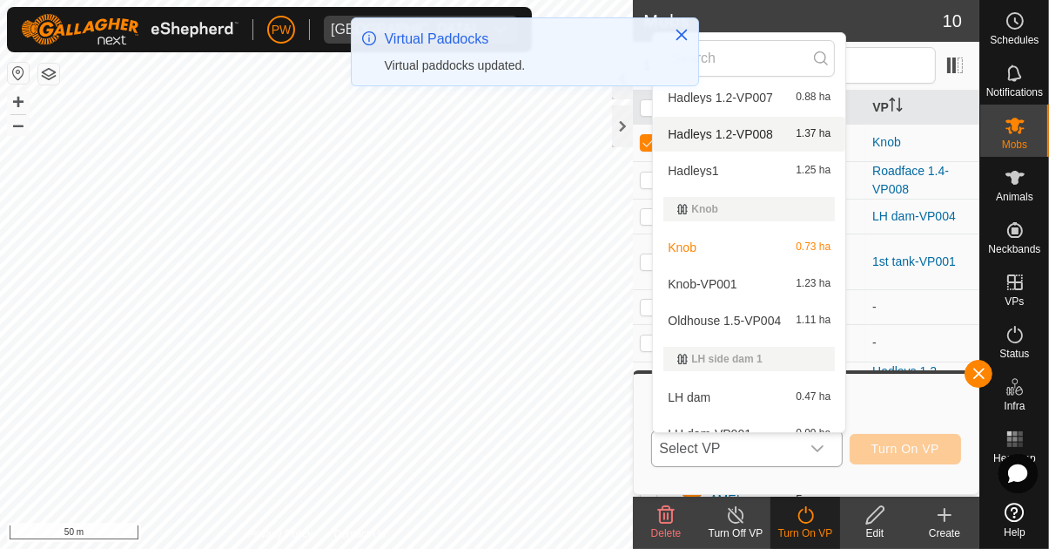
scroll to position [1009, 0]
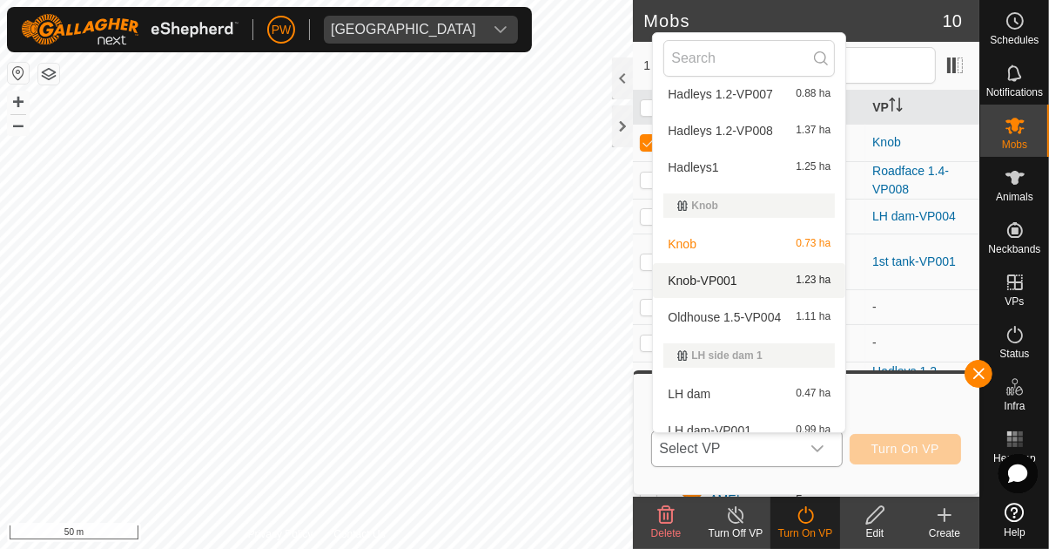
click at [655, 283] on div "Knob-VP001 1.23 ha" at bounding box center [750, 280] width 172 height 21
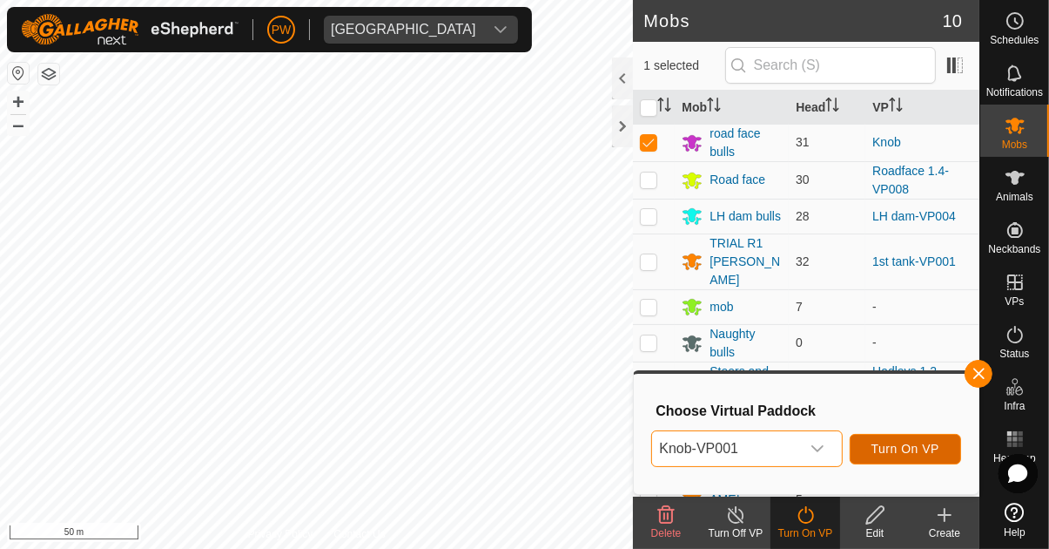
click at [655, 447] on span "Turn On VP" at bounding box center [906, 449] width 68 height 14
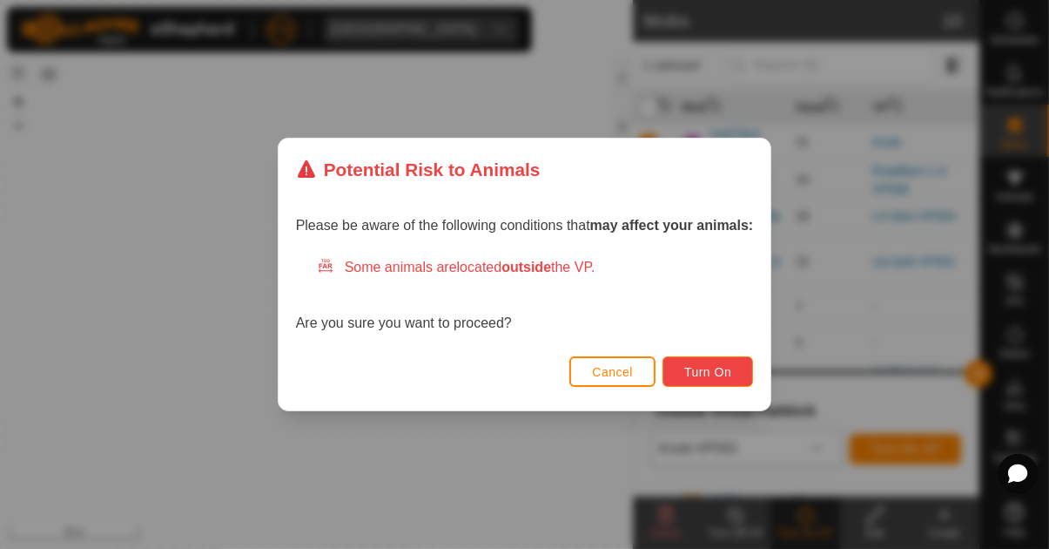
click at [655, 372] on span "Turn On" at bounding box center [708, 372] width 47 height 14
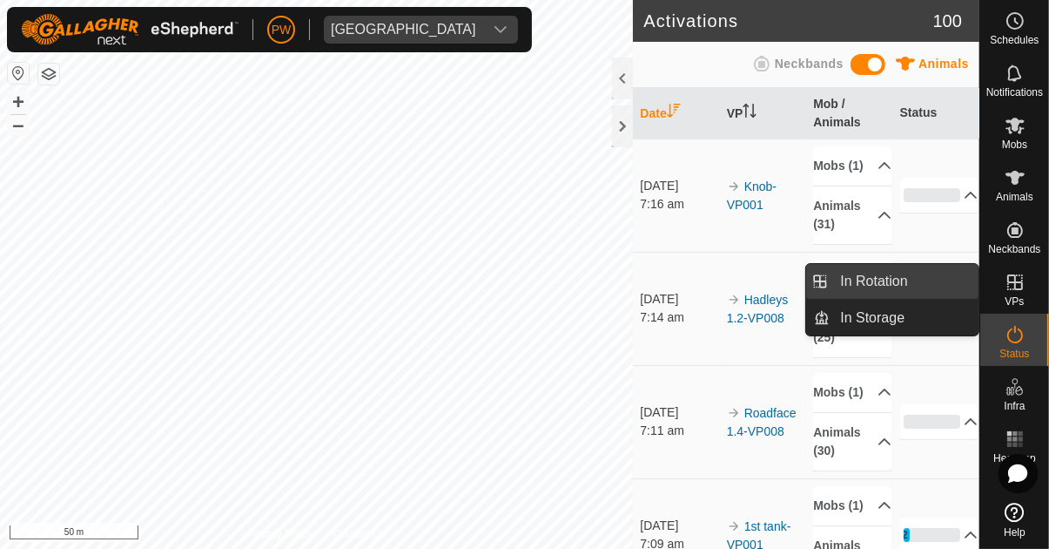
click at [655, 285] on link "In Rotation" at bounding box center [904, 281] width 149 height 35
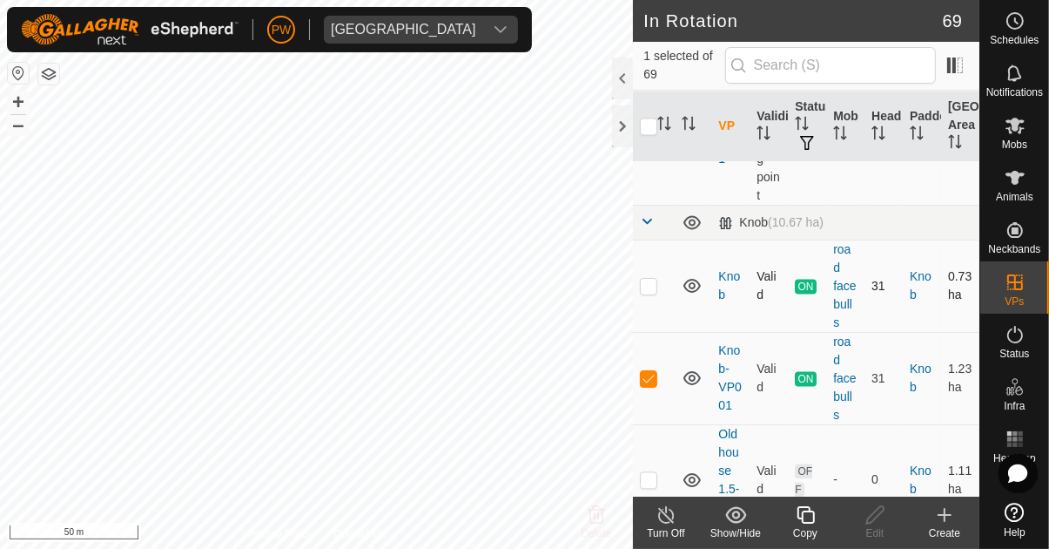
scroll to position [3248, 0]
click at [646, 369] on p-checkbox at bounding box center [648, 376] width 17 height 14
checkbox input "false"
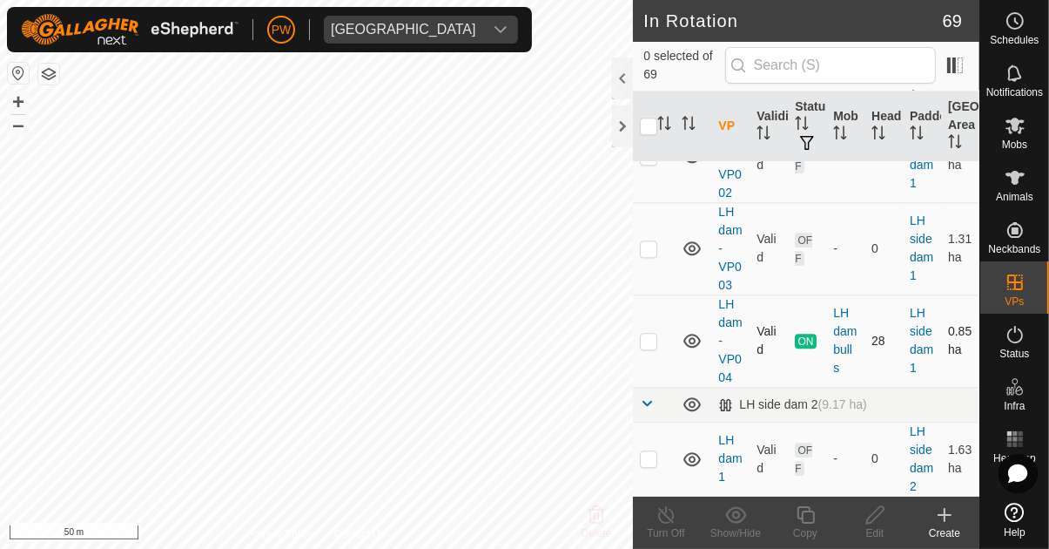
scroll to position [3875, 0]
click at [648, 331] on p-checkbox at bounding box center [648, 338] width 17 height 14
checkbox input "true"
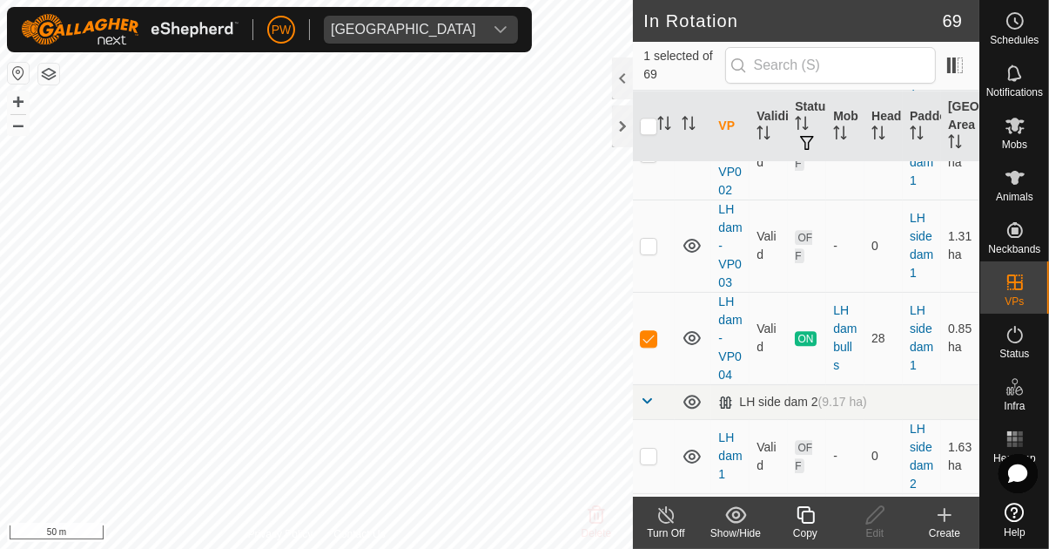
click at [655, 523] on icon at bounding box center [805, 514] width 17 height 17
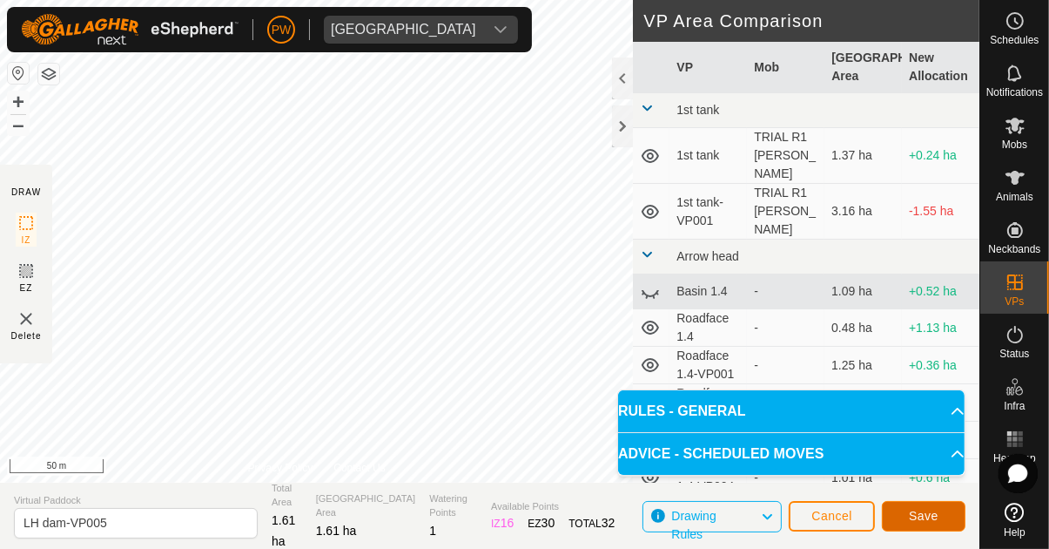
click at [655, 513] on span "Save" at bounding box center [924, 516] width 30 height 14
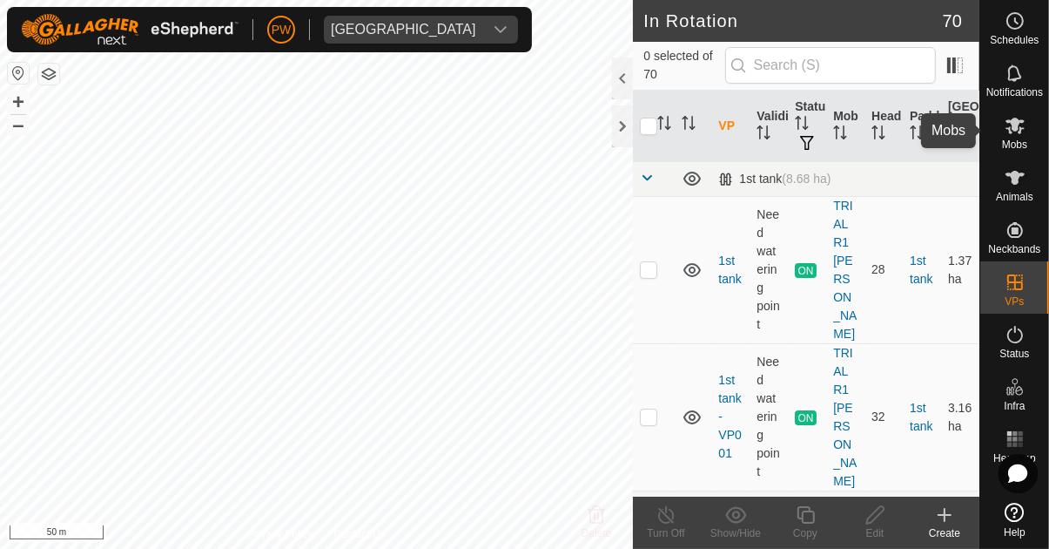
click at [655, 135] on icon at bounding box center [1015, 125] width 21 height 21
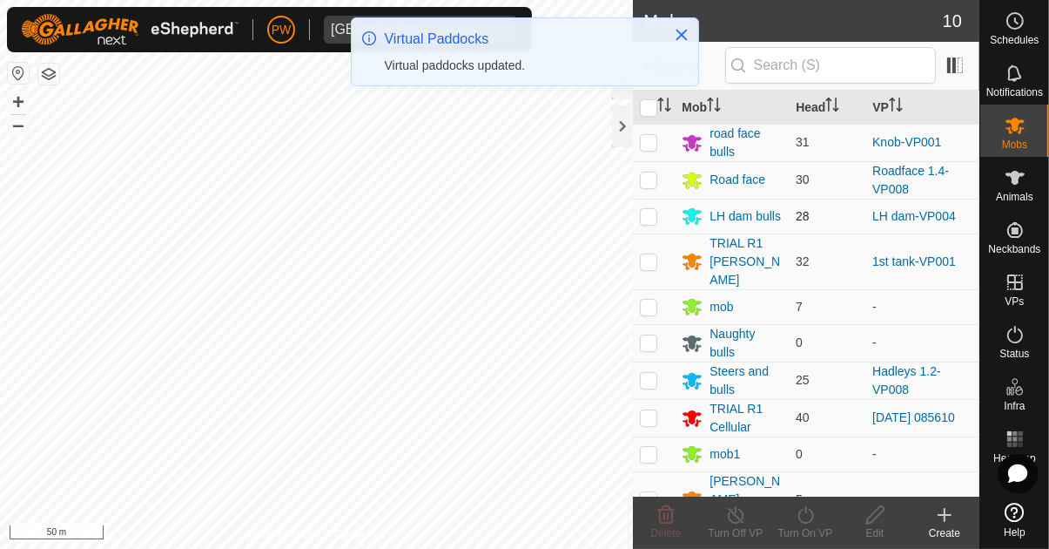
click at [644, 217] on p-checkbox at bounding box center [648, 216] width 17 height 14
checkbox input "true"
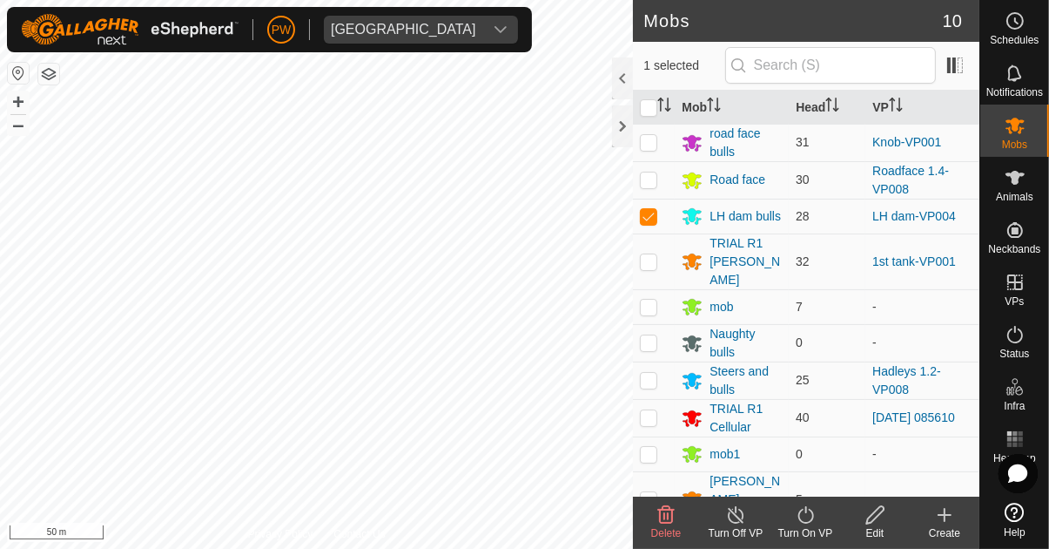
click at [655, 522] on icon at bounding box center [806, 514] width 16 height 17
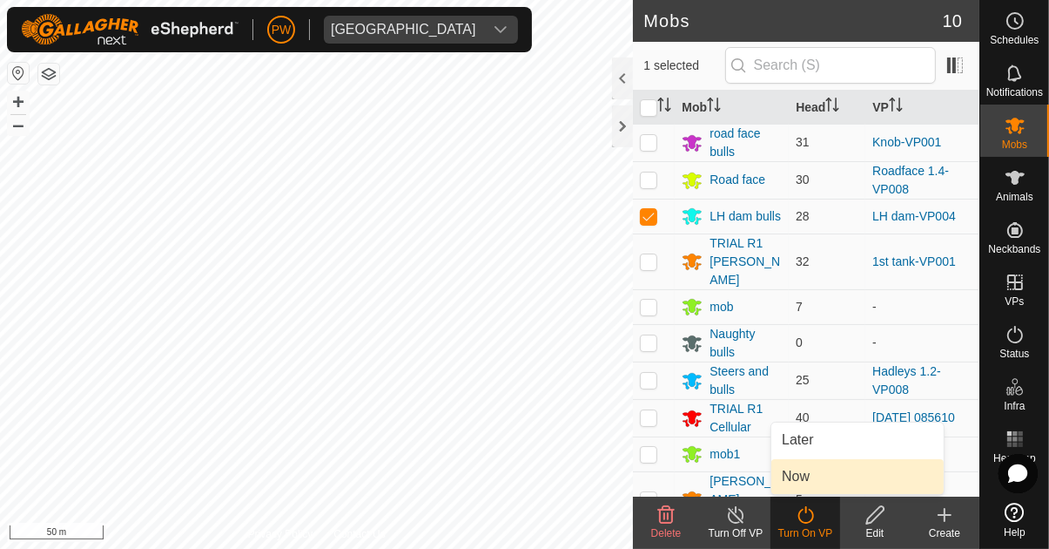
click at [655, 478] on link "Now" at bounding box center [858, 476] width 172 height 35
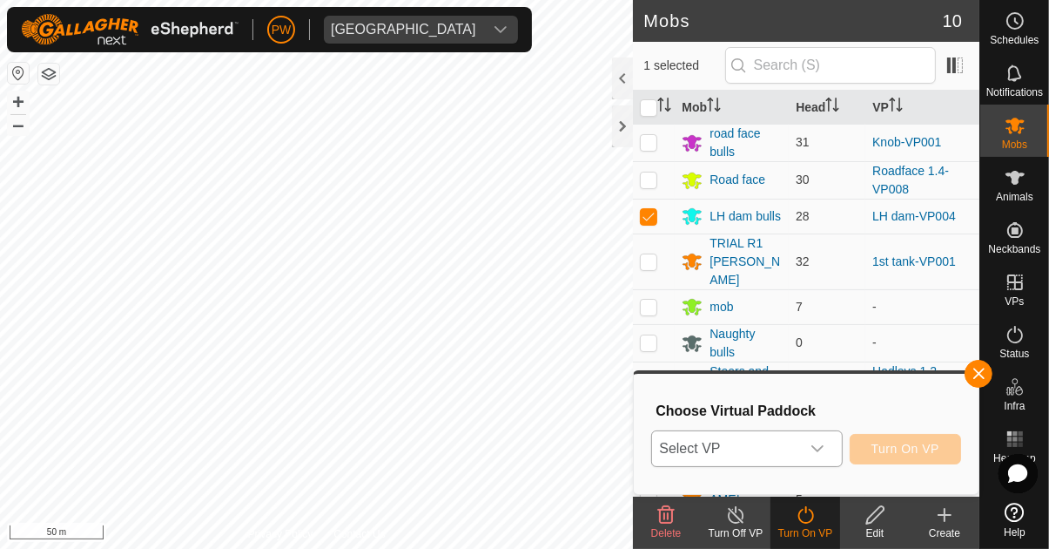
click at [655, 449] on icon "dropdown trigger" at bounding box center [818, 448] width 12 height 7
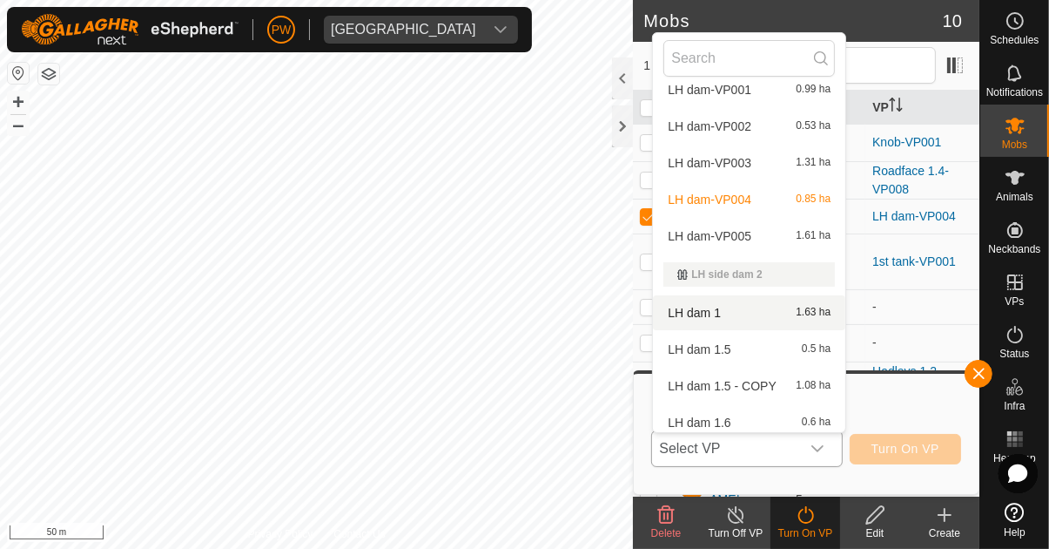
scroll to position [1347, 0]
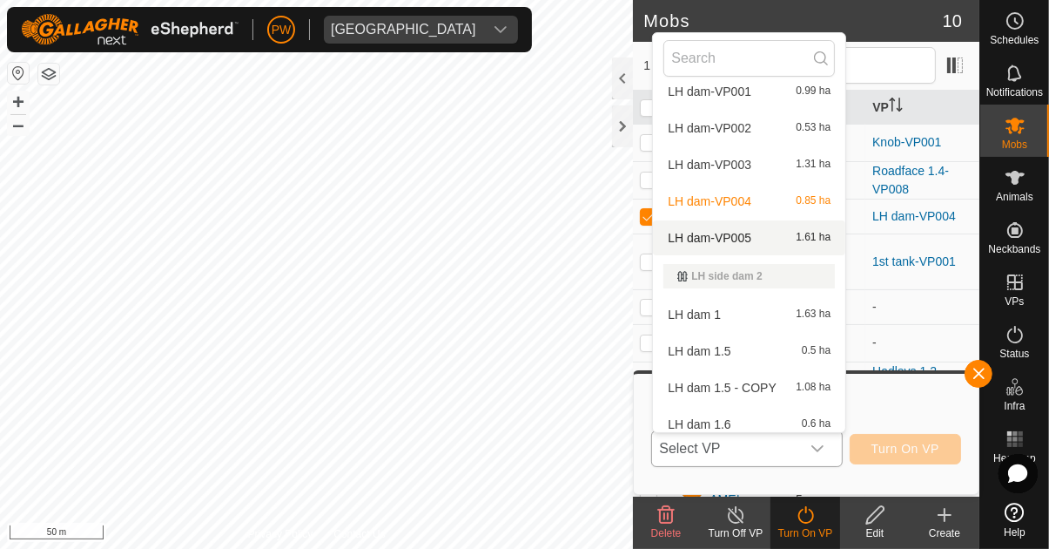
click at [655, 236] on div "LH dam-VP005 1.61 ha" at bounding box center [750, 237] width 172 height 21
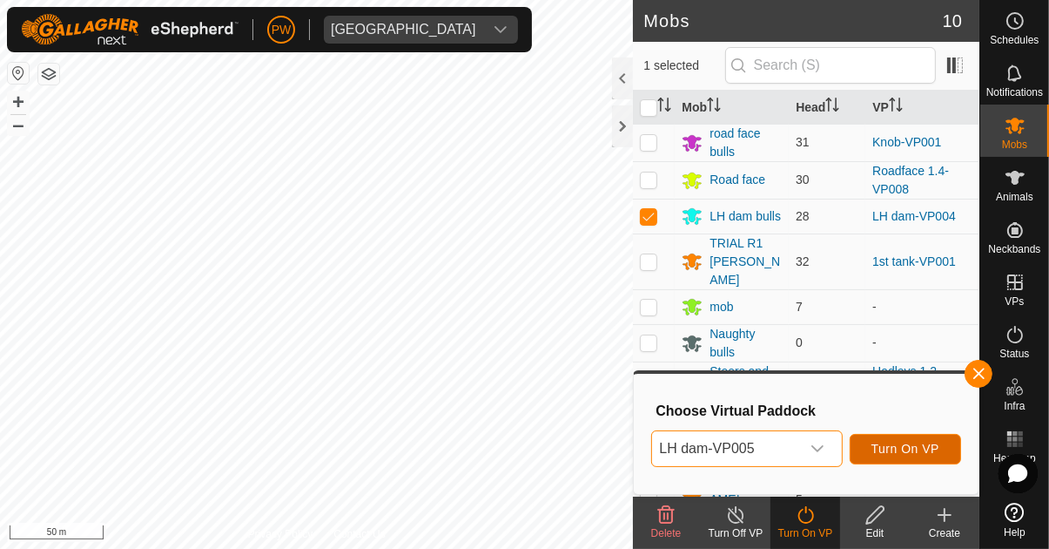
click at [655, 447] on span "Turn On VP" at bounding box center [906, 449] width 68 height 14
